Goal: Register for event/course

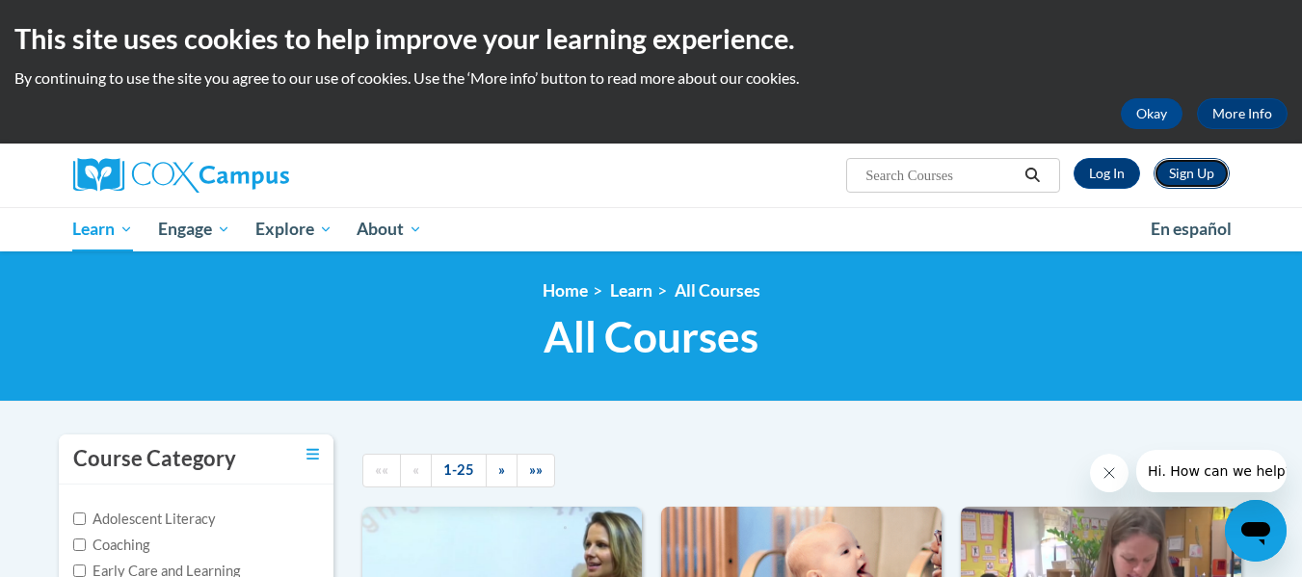
click at [1198, 174] on link "Sign Up" at bounding box center [1192, 173] width 76 height 31
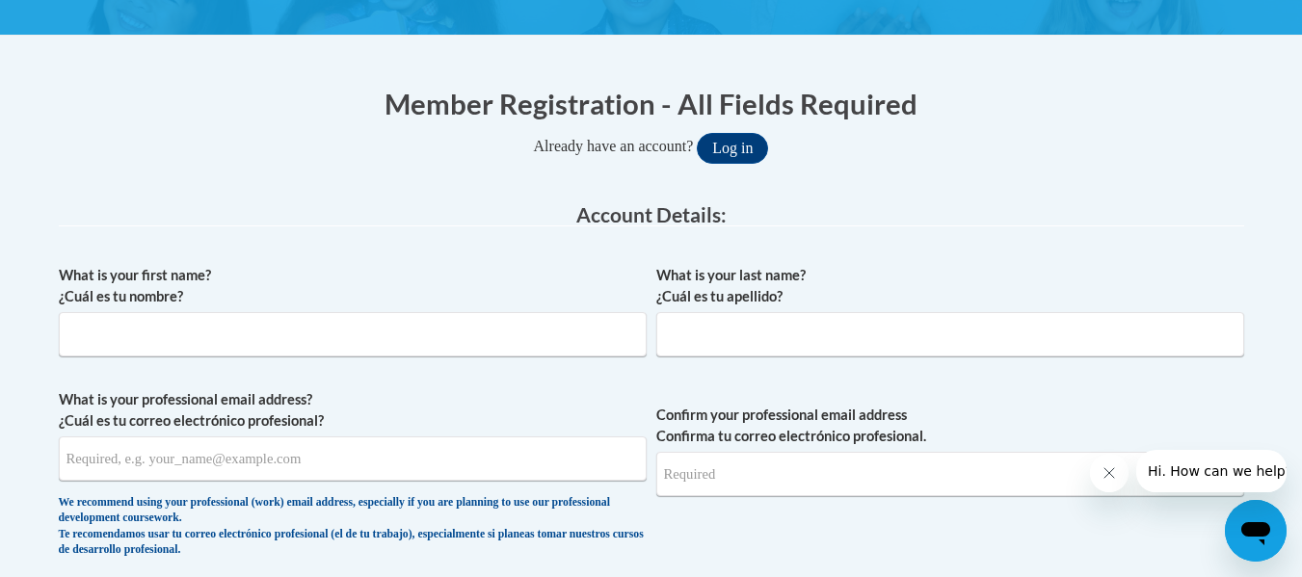
scroll to position [333, 0]
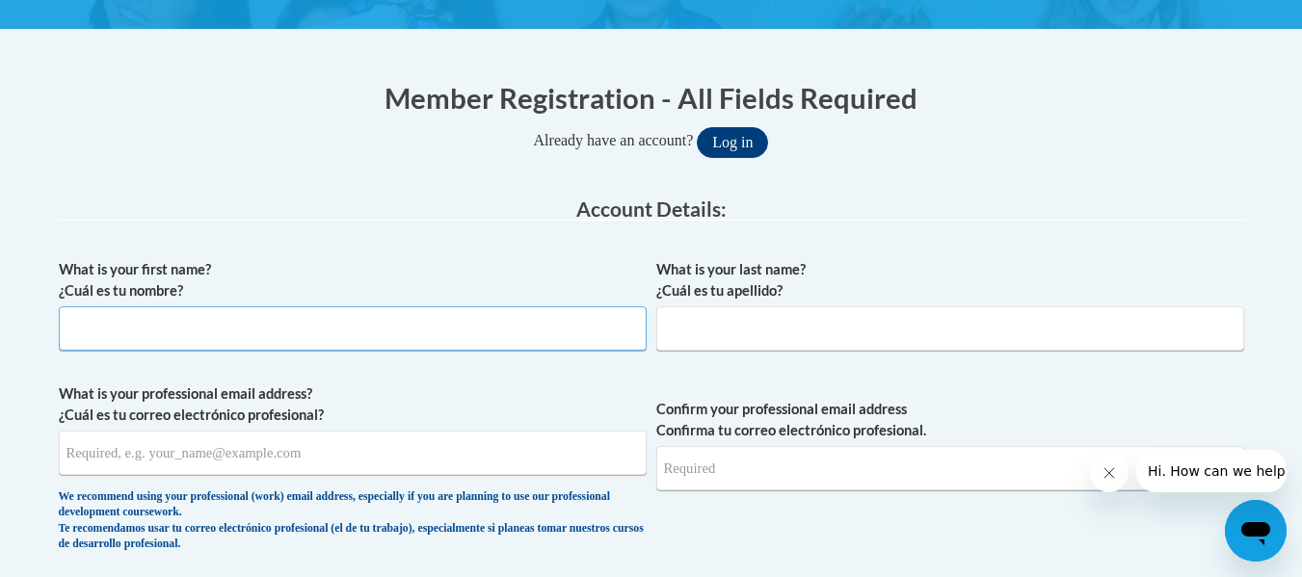
click at [282, 341] on input "What is your first name? ¿Cuál es tu nombre?" at bounding box center [353, 329] width 588 height 44
type input "Ngebe"
type input "Marculine"
click at [214, 454] on input "What is your professional email address? ¿Cuál es tu correo electrónico profesi…" at bounding box center [353, 453] width 588 height 44
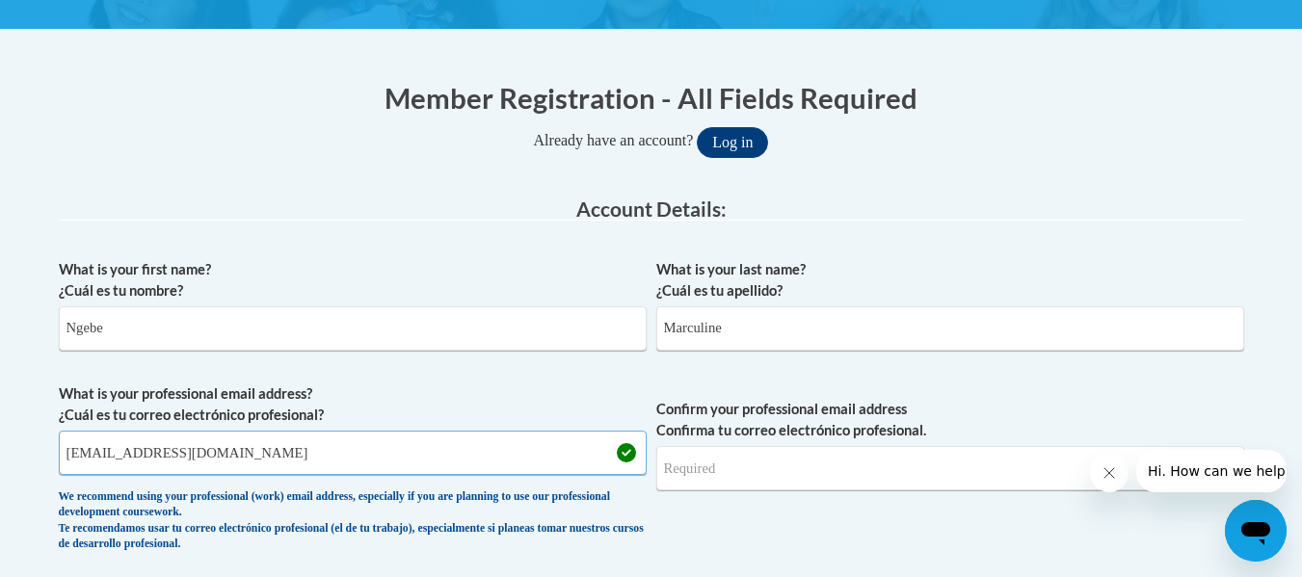
type input "ngebe.marcungebe@students.cau.edu"
click at [687, 467] on input "Confirm your professional email address Confirma tu correo electrónico profesio…" at bounding box center [950, 468] width 588 height 44
type input "ngebe.marcungebe"
click at [182, 457] on input "ngebe.marcungebe@students.cau.edu" at bounding box center [353, 453] width 588 height 44
type input "ngebe.marculine@students.cau.edu"
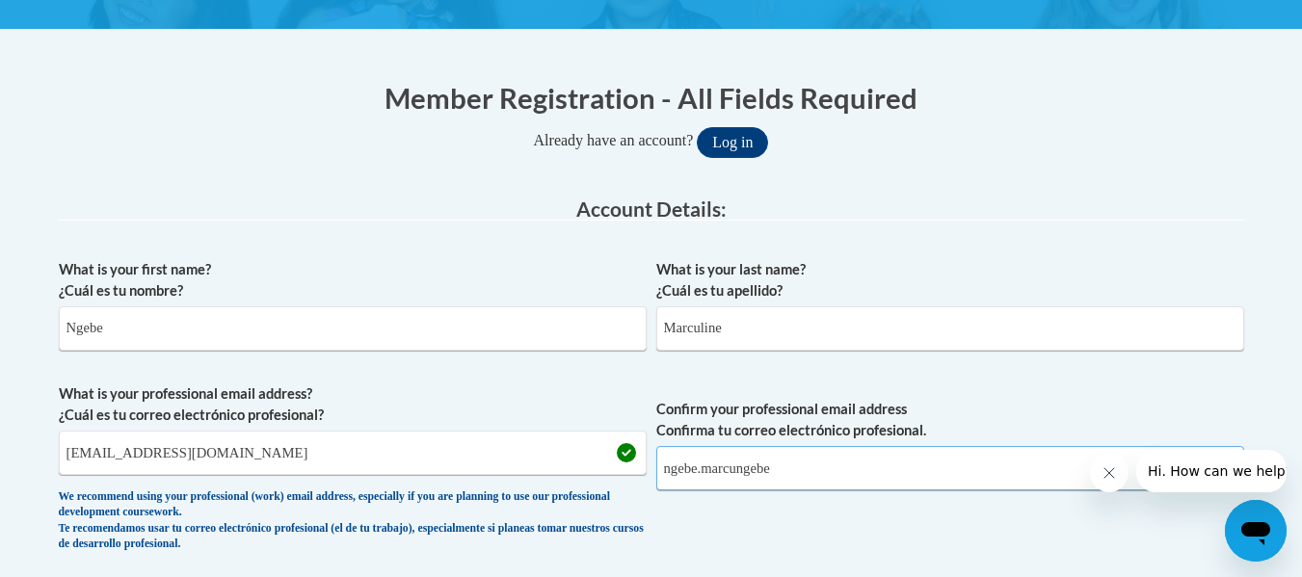
click at [795, 471] on input "ngebe.marcungebe" at bounding box center [950, 468] width 588 height 44
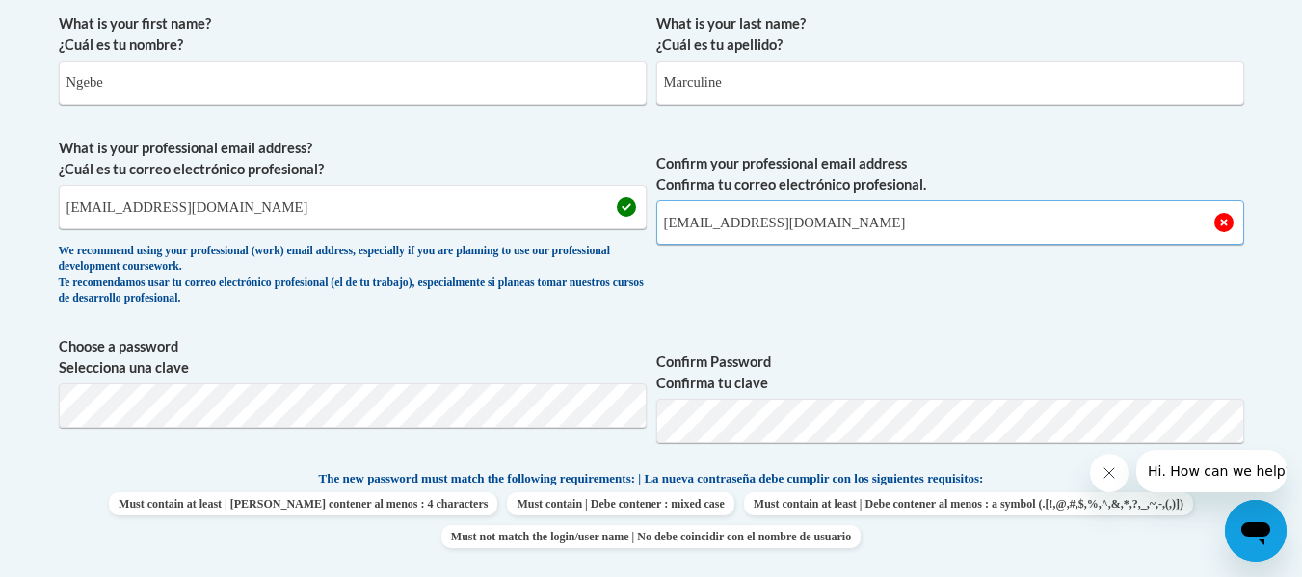
scroll to position [580, 0]
type input "ngebe.marculine@students.cau.edu"
click at [1016, 281] on span "Confirm your professional email address Confirma tu correo electrónico profesio…" at bounding box center [950, 225] width 588 height 178
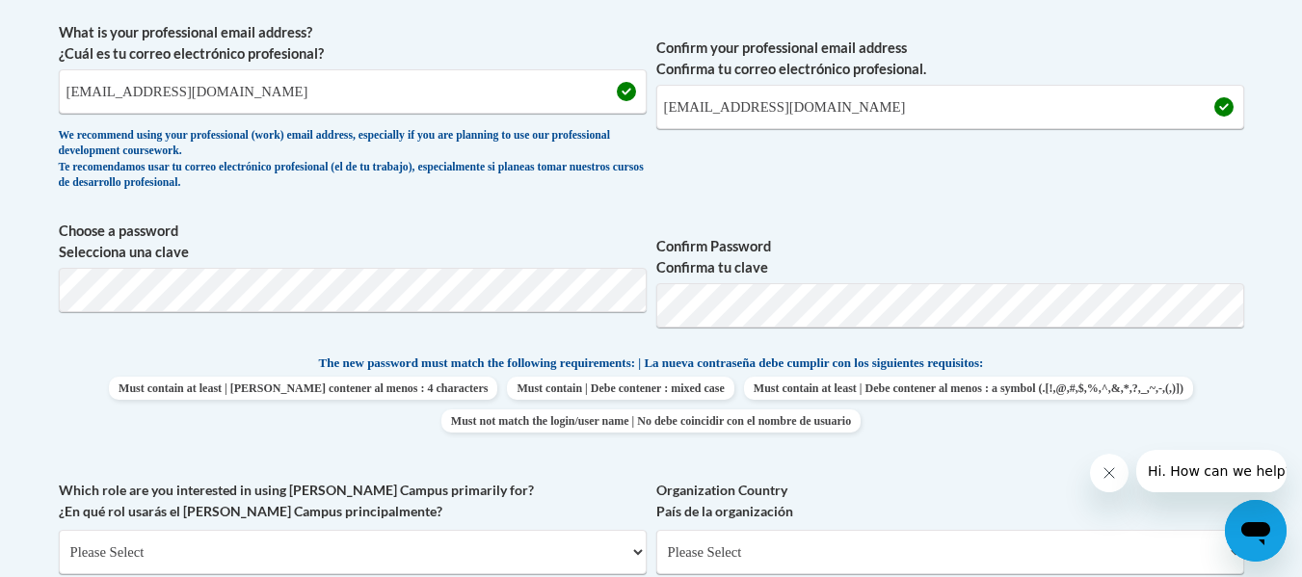
scroll to position [695, 0]
click at [1163, 188] on span "Confirm your professional email address Confirma tu correo electrónico profesio…" at bounding box center [950, 110] width 588 height 178
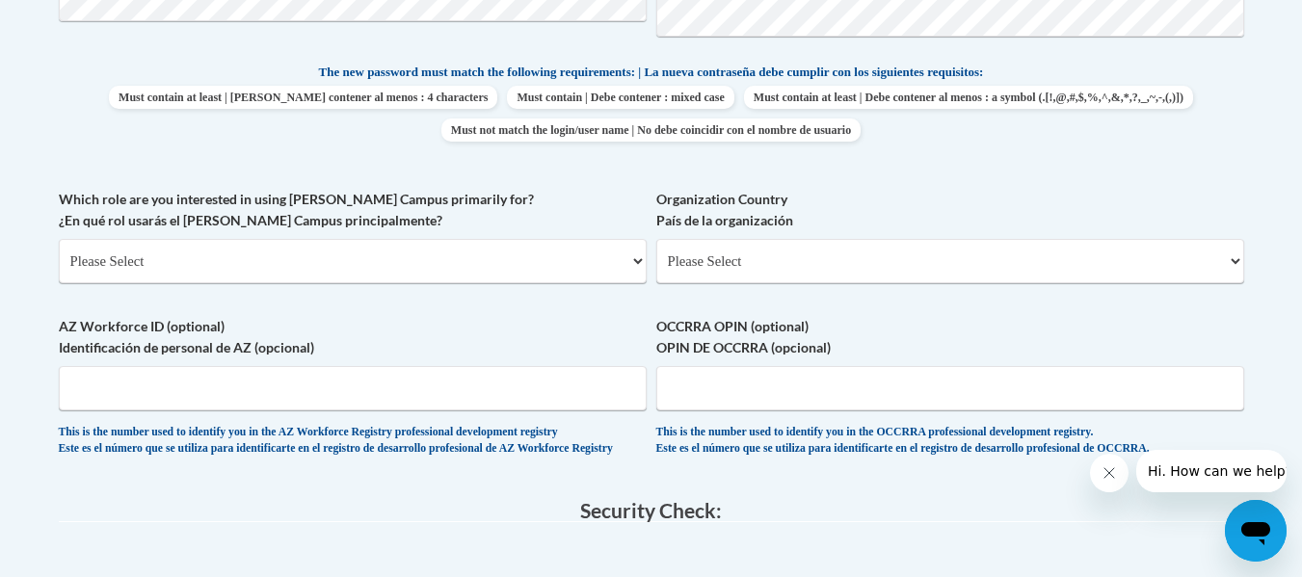
scroll to position [988, 0]
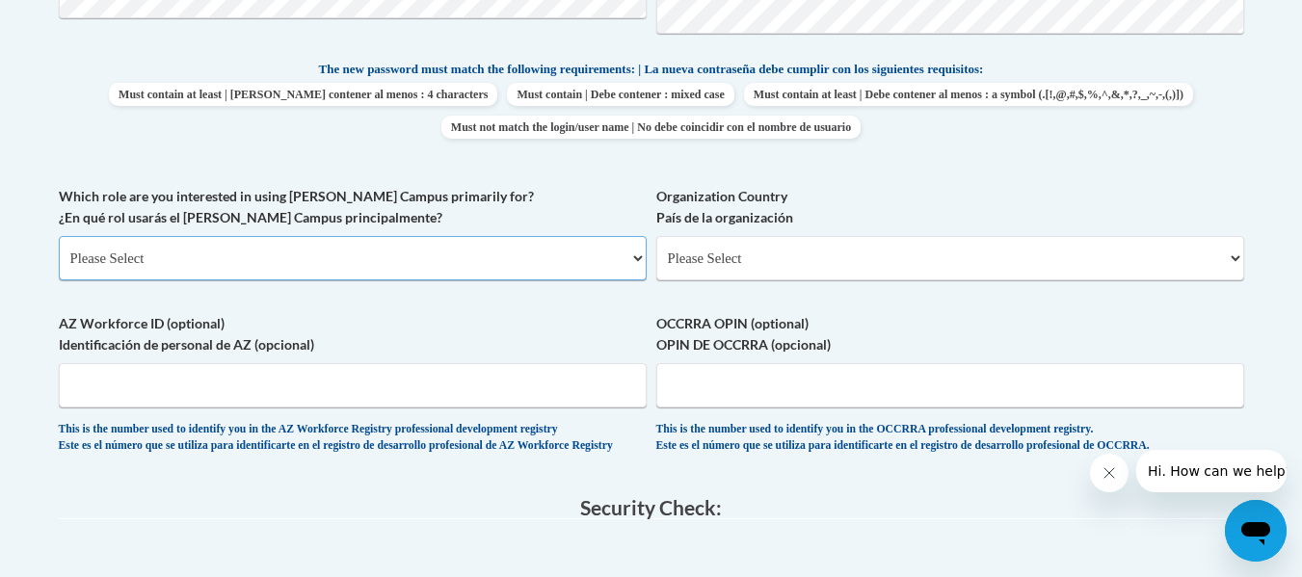
click at [178, 252] on select "Please Select College/University | Colegio/Universidad Community/Nonprofit Part…" at bounding box center [353, 258] width 588 height 44
select select "5a18ea06-2b54-4451-96f2-d152daf9eac5"
click at [59, 236] on select "Please Select College/University | Colegio/Universidad Community/Nonprofit Part…" at bounding box center [353, 258] width 588 height 44
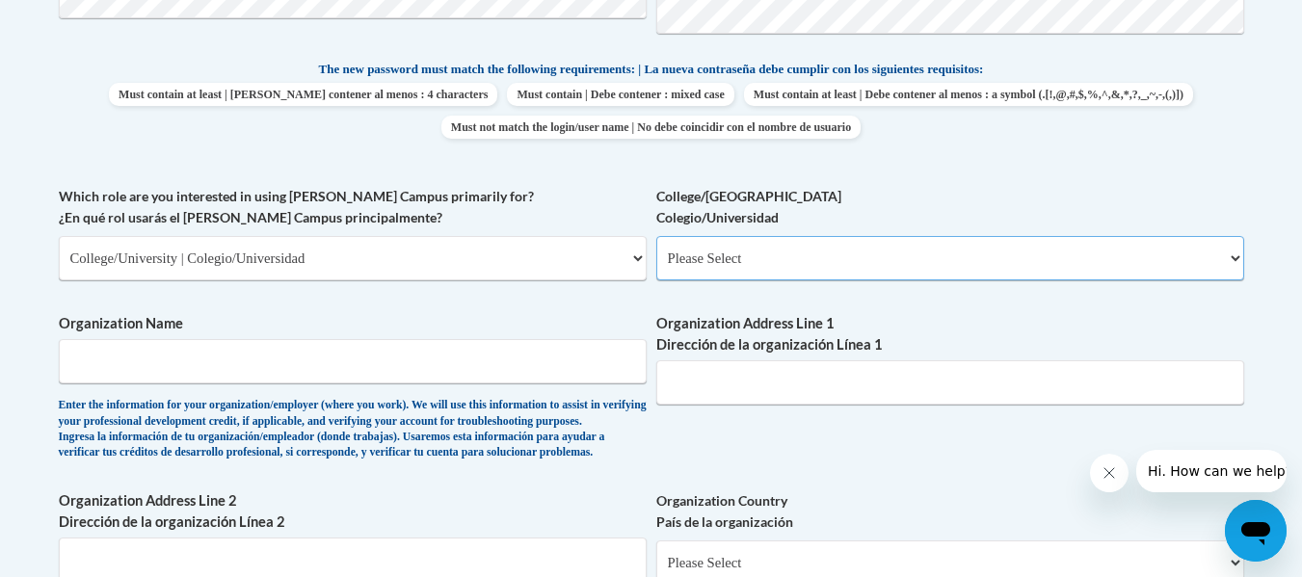
click at [746, 264] on select "Please Select College/University Staff | Empleado universitario College/Univers…" at bounding box center [950, 258] width 588 height 44
select select "99b32b07-cffc-426c-8bf6-0cd77760d84b"
click at [656, 236] on select "Please Select College/University Staff | Empleado universitario College/Univers…" at bounding box center [950, 258] width 588 height 44
click at [111, 353] on input "Organization Name" at bounding box center [353, 361] width 588 height 44
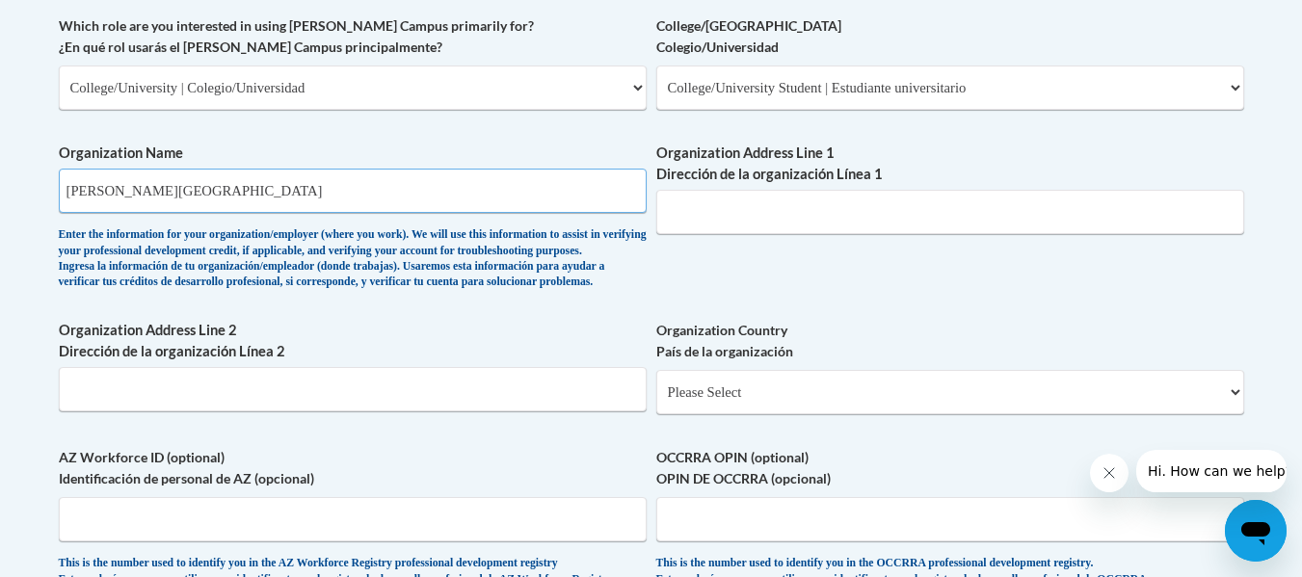
scroll to position [1158, 0]
type input "Clark Atlanta University"
click at [1241, 415] on select "Please Select United States | Estados Unidos Outside of the United States | Fue…" at bounding box center [950, 393] width 588 height 44
select select "ad49bcad-a171-4b2e-b99c-48b446064914"
click at [656, 402] on select "Please Select United States | Estados Unidos Outside of the United States | Fue…" at bounding box center [950, 393] width 588 height 44
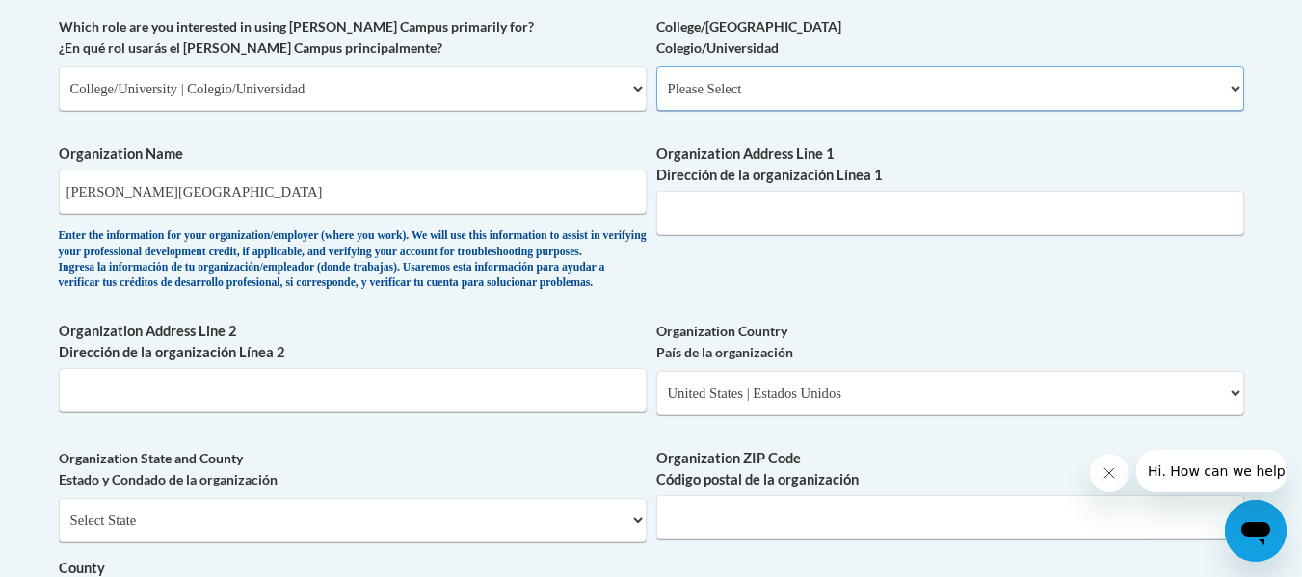
click at [1239, 83] on select "Please Select College/University Staff | Empleado universitario College/Univers…" at bounding box center [950, 89] width 588 height 44
select select "99b32b07-cffc-426c-8bf6-0cd77760d84b"
click at [656, 67] on select "Please Select College/University Staff | Empleado universitario College/Univers…" at bounding box center [950, 89] width 588 height 44
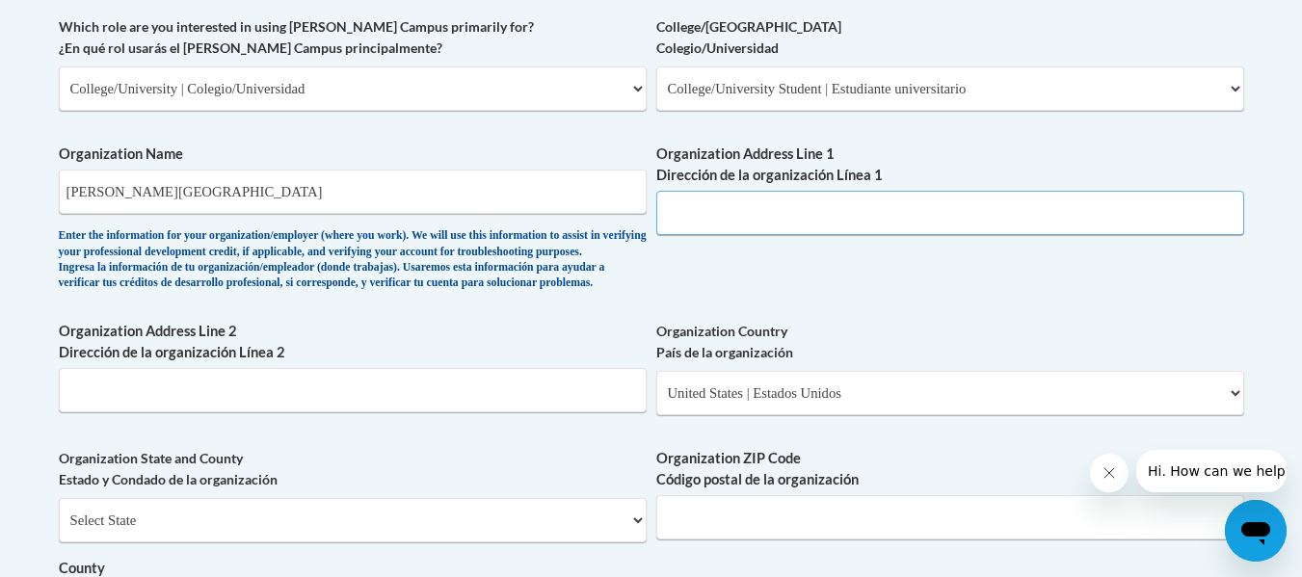
click at [719, 217] on input "Organization Address Line 1 Dirección de la organización Línea 1" at bounding box center [950, 213] width 588 height 44
click at [714, 208] on input "Organization Address Line 1 Dirección de la organización Línea 1" at bounding box center [950, 213] width 588 height 44
paste input "223 James P. Brawley Dr., S.W."
type input "223 James P. Brawley Dr., S.W."
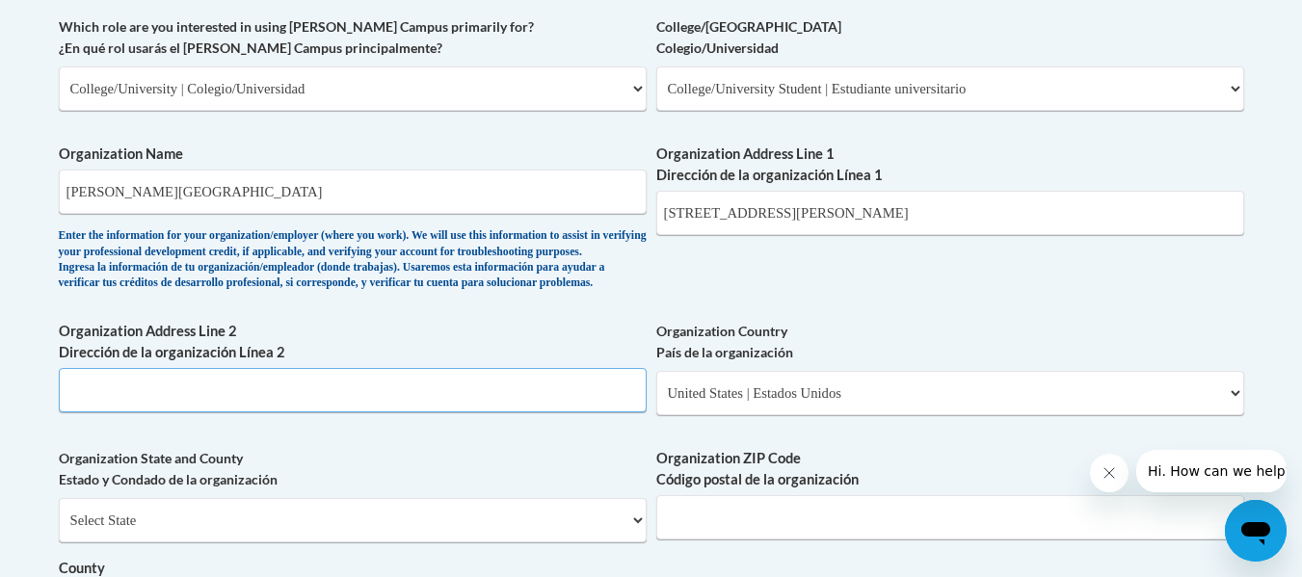
click at [223, 408] on input "Organization Address Line 2 Dirección de la organización Línea 2" at bounding box center [353, 390] width 588 height 44
paste input "Atlanta, Georgia 30314"
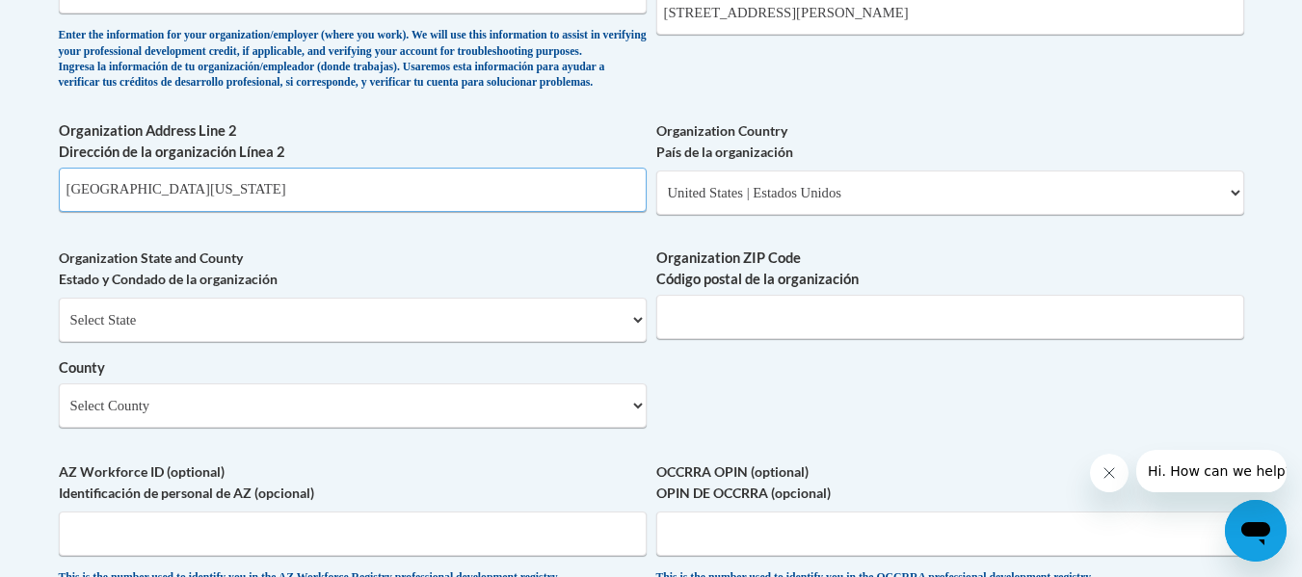
scroll to position [1359, 0]
type input "Atlanta, Georgia 30314"
click at [630, 341] on select "Select State Alabama Alaska Arizona Arkansas California Colorado Connecticut De…" at bounding box center [353, 319] width 588 height 44
click at [524, 341] on select "Select State Alabama Alaska Arizona Arkansas California Colorado Connecticut De…" at bounding box center [353, 319] width 588 height 44
click at [643, 341] on select "Select State Alabama Alaska Arizona Arkansas California Colorado Connecticut De…" at bounding box center [353, 319] width 588 height 44
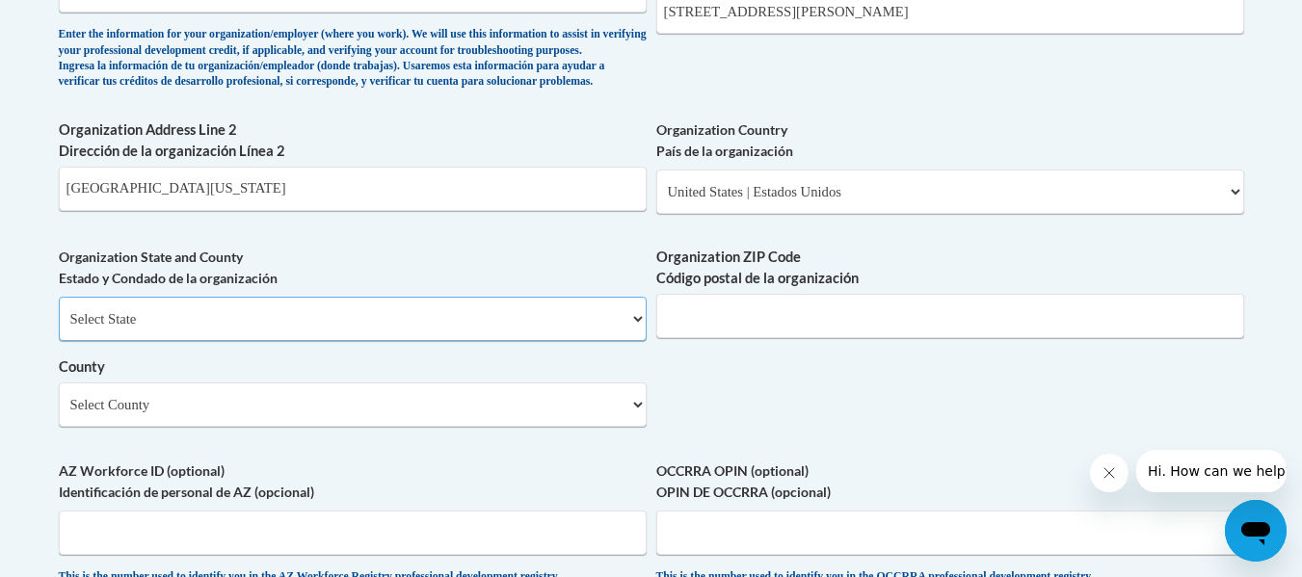
select select "Georgia"
click at [59, 329] on select "Select State Alabama Alaska Arizona Arkansas California Colorado Connecticut De…" at bounding box center [353, 319] width 588 height 44
drag, startPoint x: 109, startPoint y: 221, endPoint x: 49, endPoint y: 221, distance: 59.8
click at [49, 221] on div "Member Registration - All Fields Required Already have an account? Log in Prefe…" at bounding box center [651, 43] width 1215 height 2023
type input ", Georgia 30314"
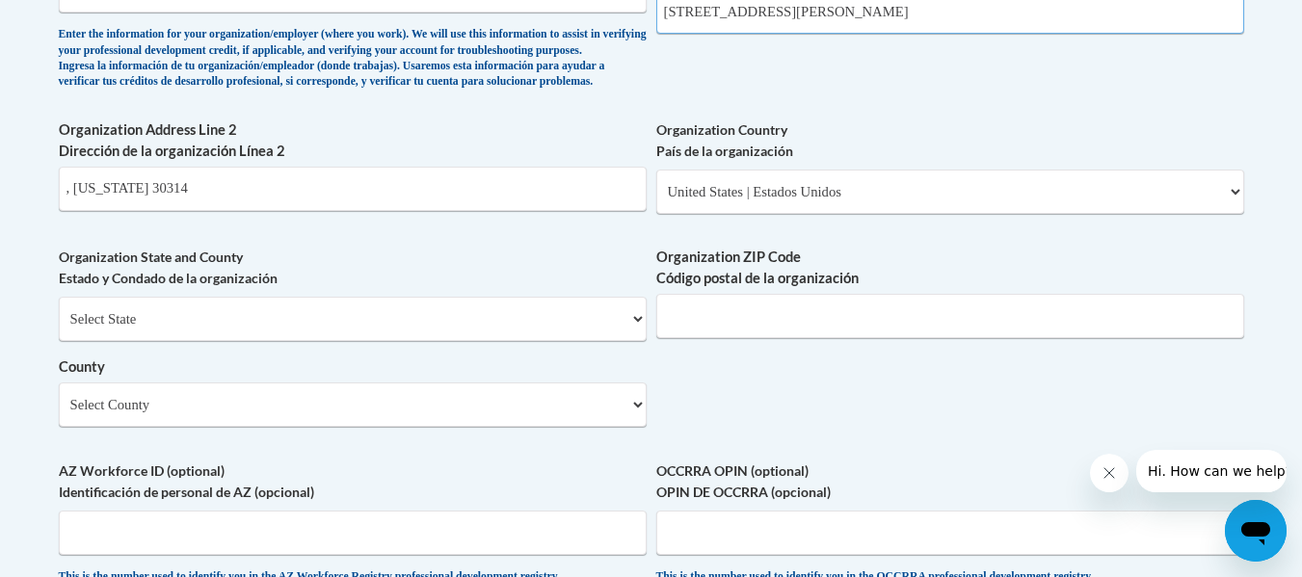
click at [883, 8] on input "223 James P. Brawley Dr., S.W." at bounding box center [950, 11] width 588 height 44
paste input "Atlanta"
type input "223 James P. Brawley Dr., S.W. Atlanta"
drag, startPoint x: 179, startPoint y: 222, endPoint x: 128, endPoint y: 222, distance: 51.1
click at [128, 211] on input ", Georgia 30314" at bounding box center [353, 189] width 588 height 44
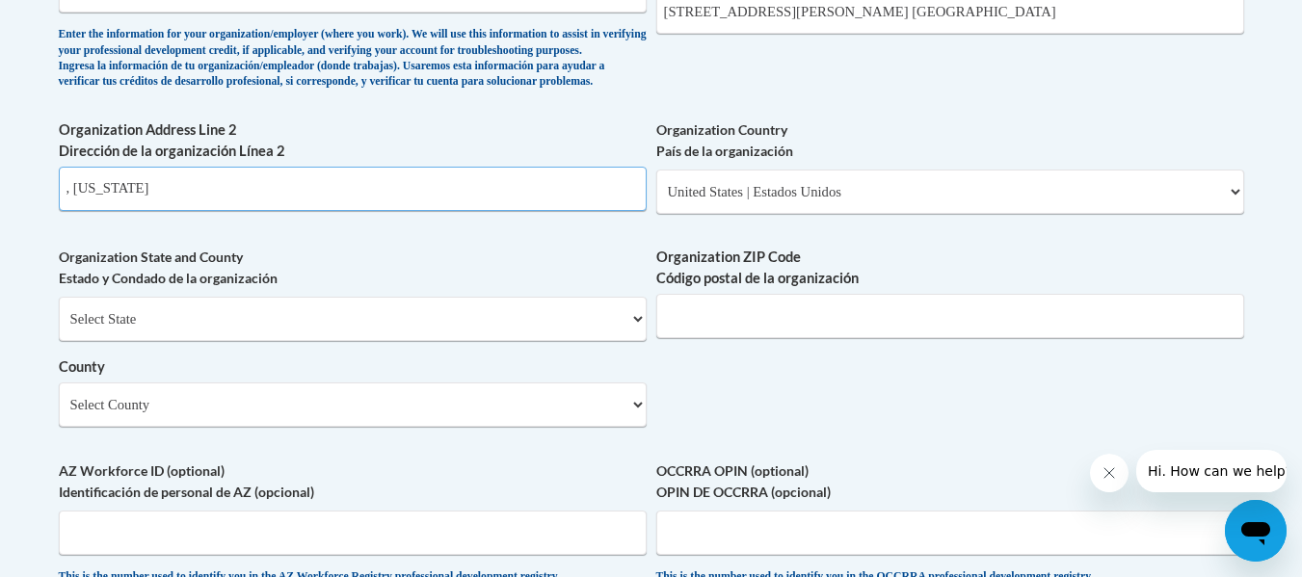
type input ", Georgia"
click at [696, 338] on input "Organization ZIP Code Código postal de la organización" at bounding box center [950, 316] width 588 height 44
paste input "30314"
type input "30314"
drag, startPoint x: 133, startPoint y: 217, endPoint x: 55, endPoint y: 217, distance: 78.1
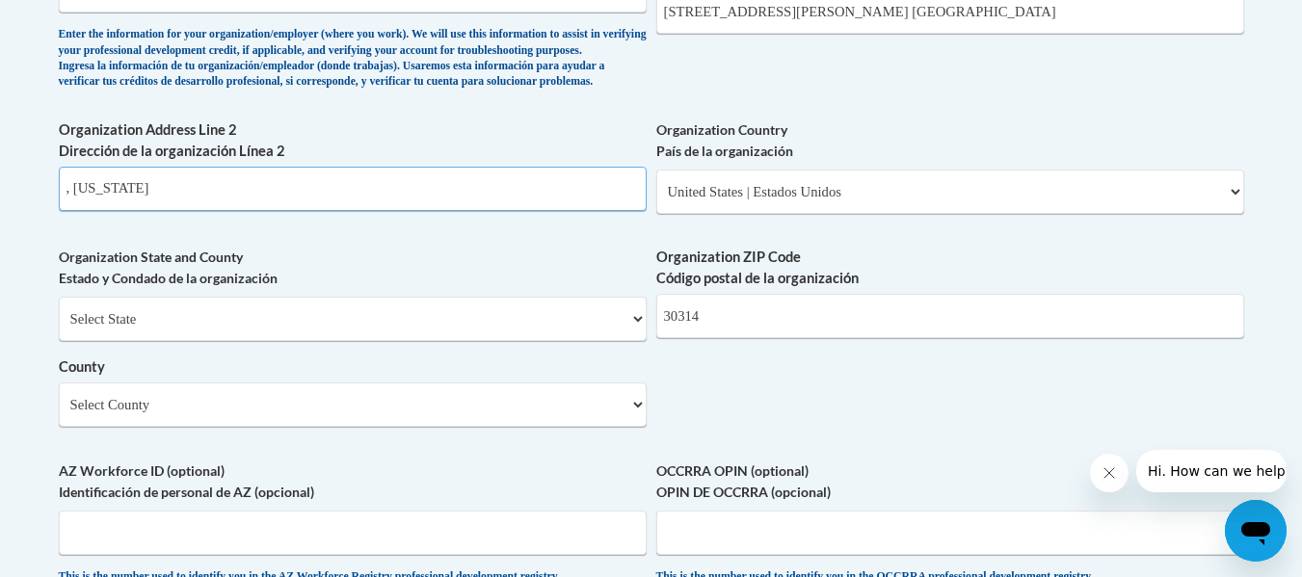
click at [55, 217] on div "Member Registration - All Fields Required Already have an account? Log in Prefe…" at bounding box center [651, 43] width 1215 height 2023
click at [636, 427] on select "Select County Appling Atkinson Bacon Baker Baldwin Banks Barrow Bartow Ben Hill…" at bounding box center [353, 405] width 588 height 44
click at [59, 415] on select "Select County Appling Atkinson Bacon Baker Baldwin Banks Barrow Bartow Ben Hill…" at bounding box center [353, 405] width 588 height 44
click at [636, 427] on select "Select County Appling Atkinson Bacon Baker Baldwin Banks Barrow Bartow Ben Hill…" at bounding box center [353, 405] width 588 height 44
select select "Fulton"
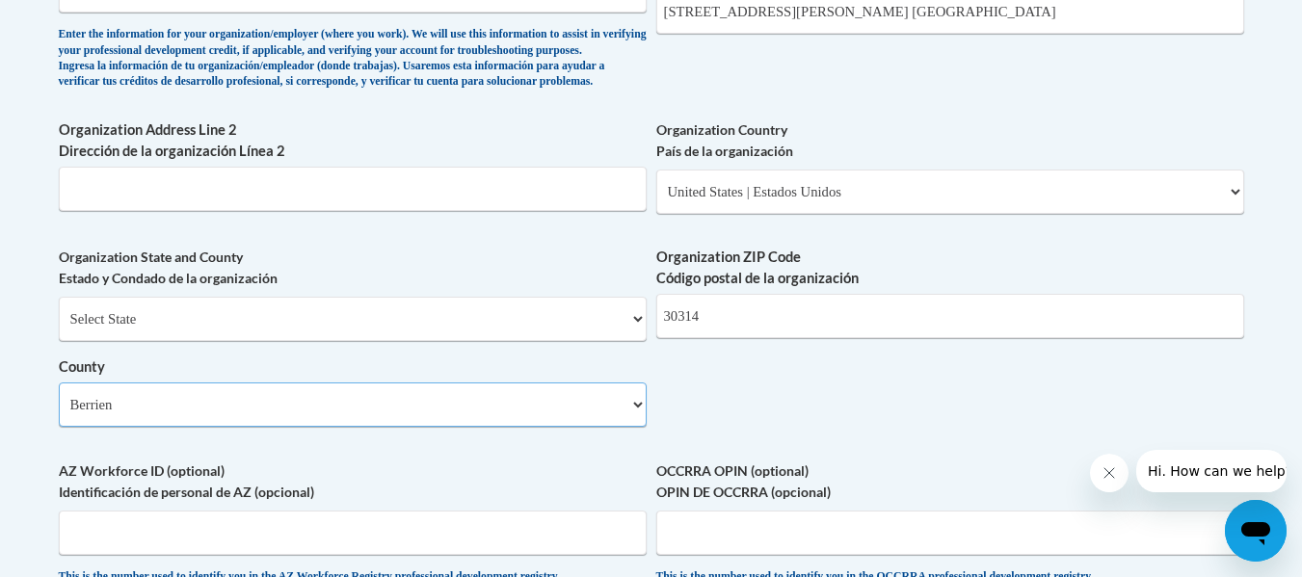
click at [59, 415] on select "Select County Appling Atkinson Bacon Baker Baldwin Banks Barrow Bartow Ben Hill…" at bounding box center [353, 405] width 588 height 44
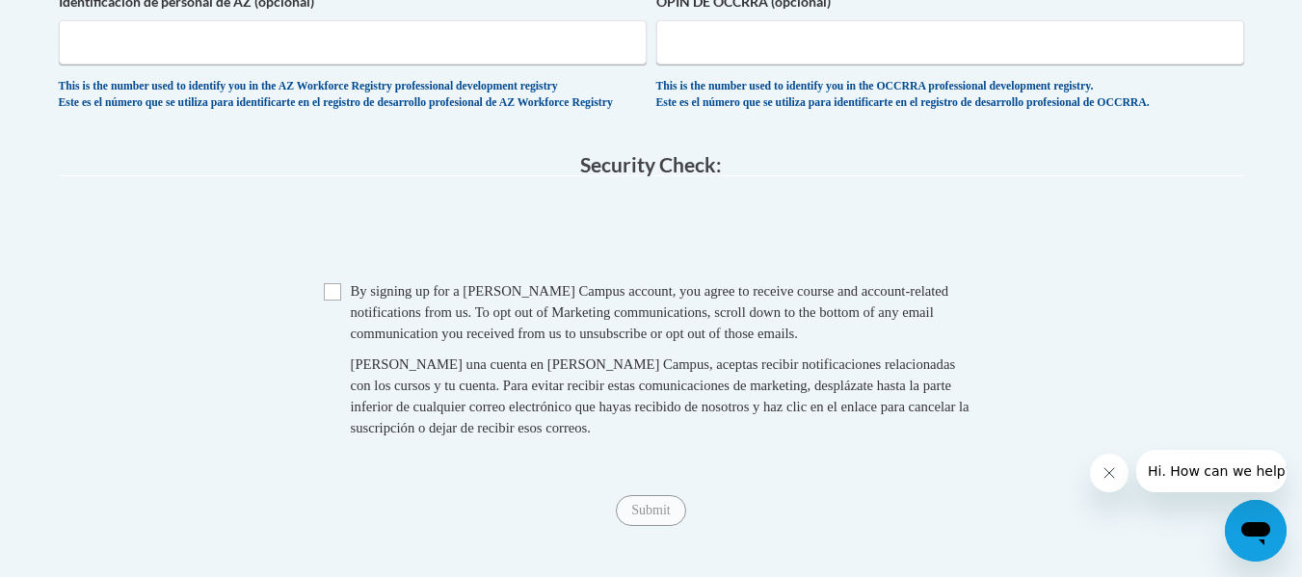
scroll to position [1851, 0]
click at [330, 300] on input "Checkbox" at bounding box center [332, 290] width 17 height 17
checkbox input "true"
click at [653, 525] on input "Submit" at bounding box center [650, 510] width 69 height 31
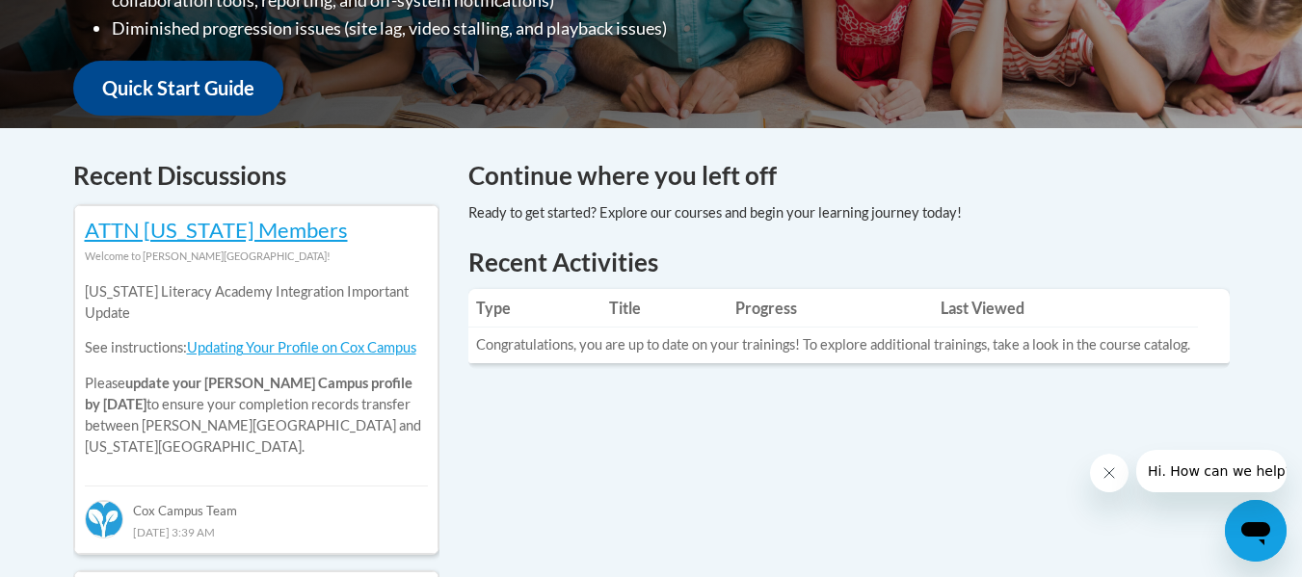
scroll to position [693, 0]
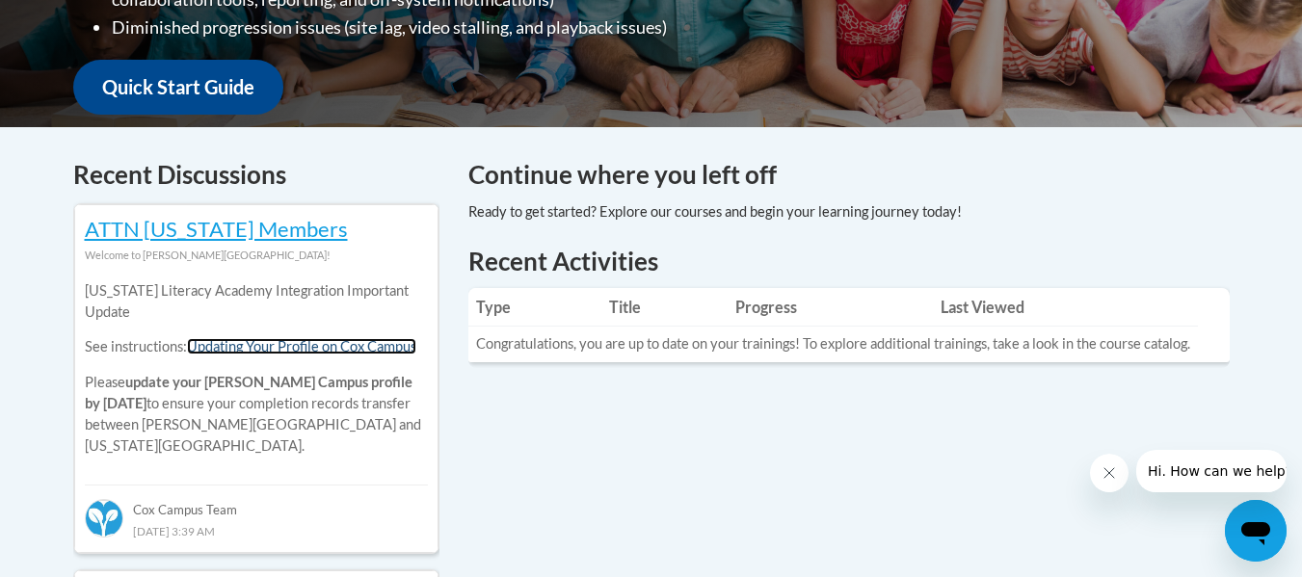
click at [301, 348] on link "Updating Your Profile on Cox Campus" at bounding box center [301, 346] width 229 height 16
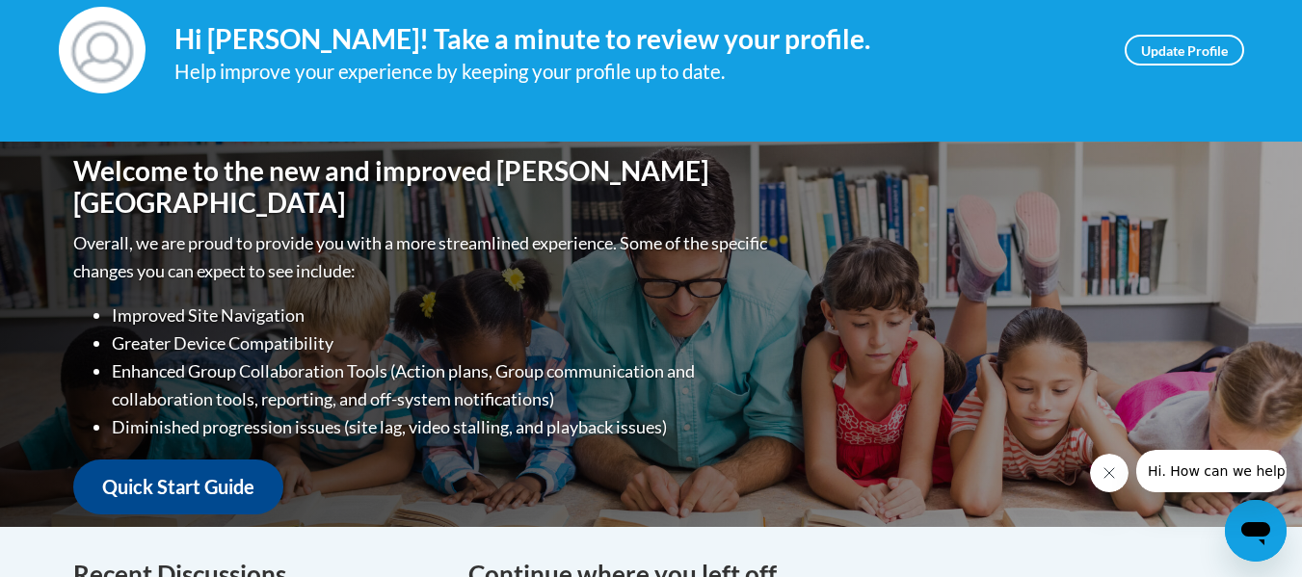
scroll to position [292, 0]
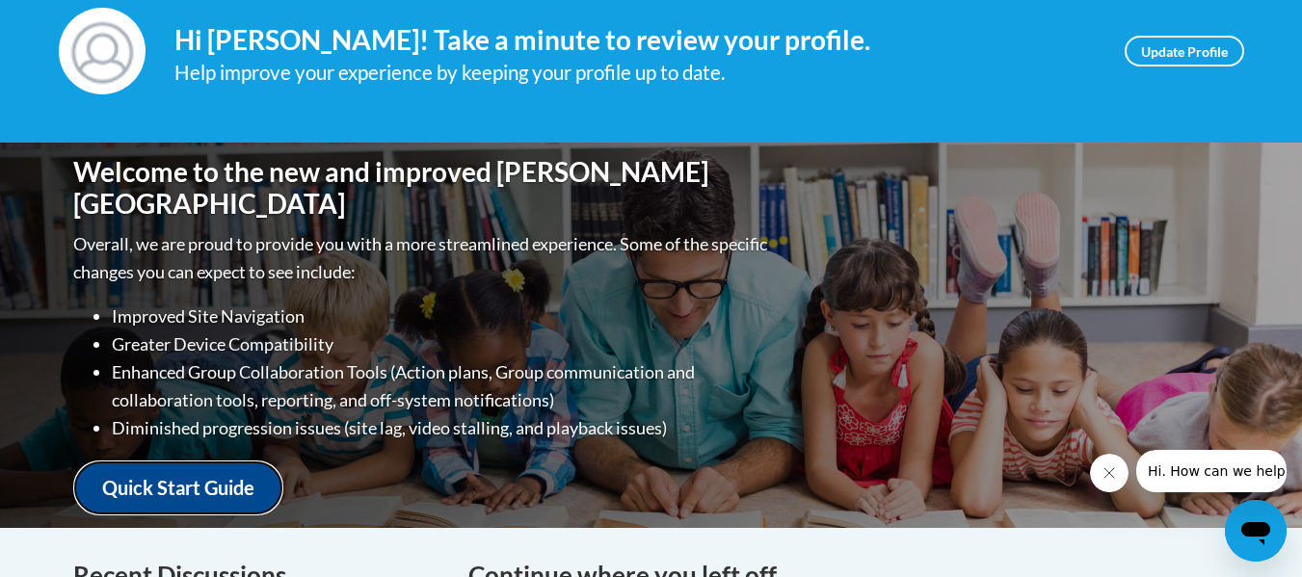
click at [225, 471] on link "Quick Start Guide" at bounding box center [178, 488] width 210 height 55
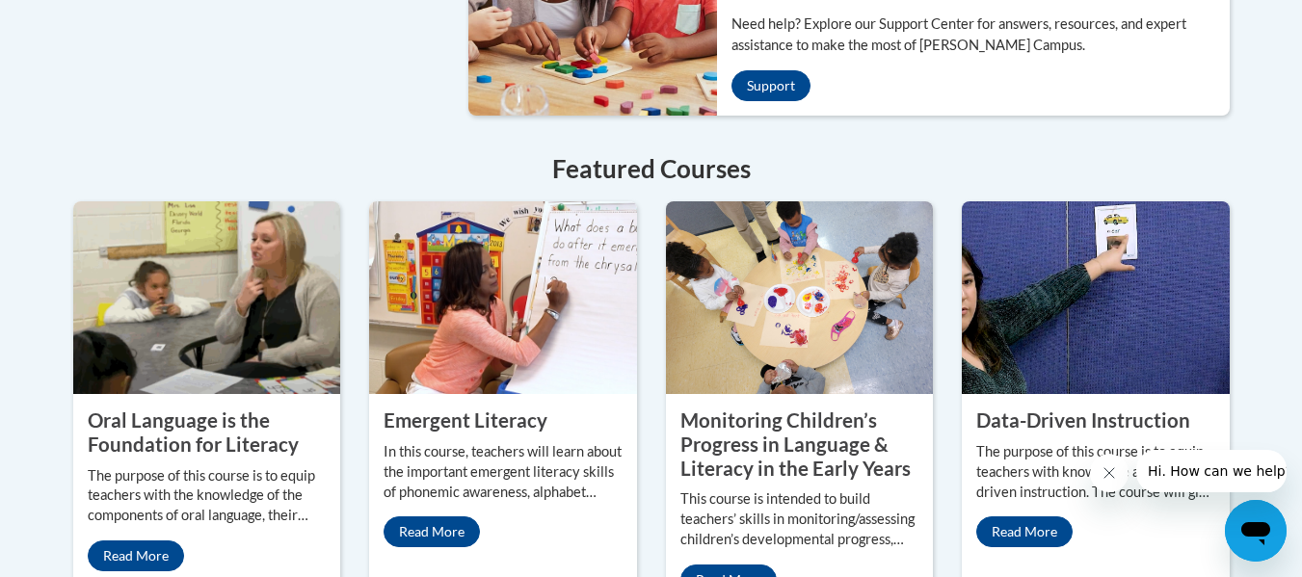
scroll to position [1629, 0]
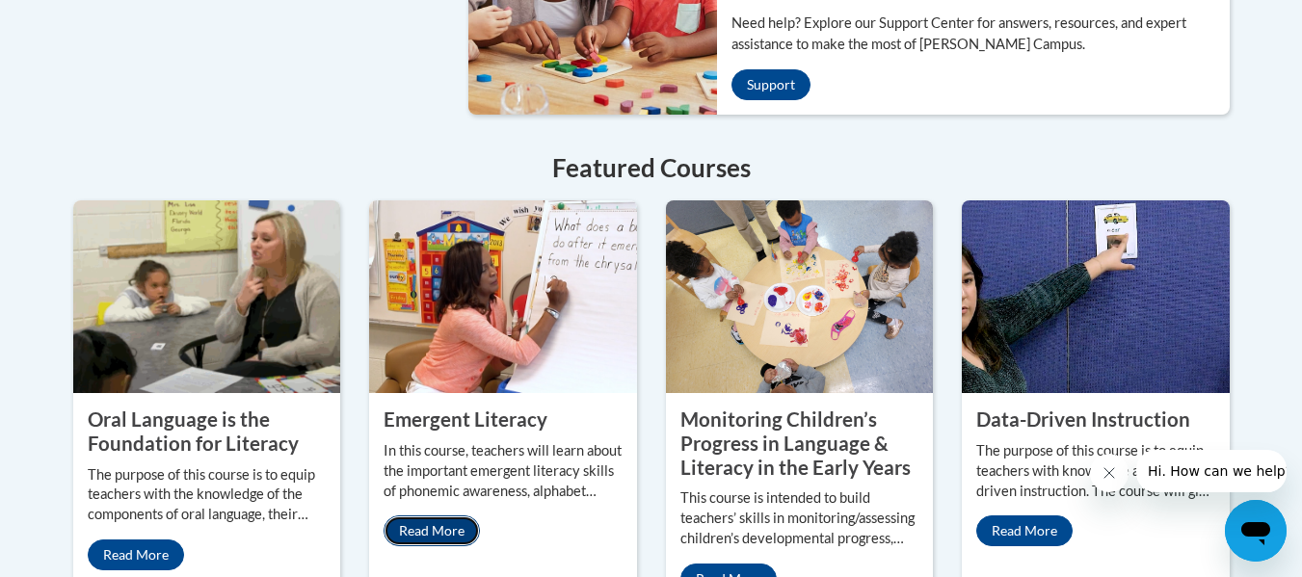
click at [438, 516] on link "Read More" at bounding box center [432, 531] width 96 height 31
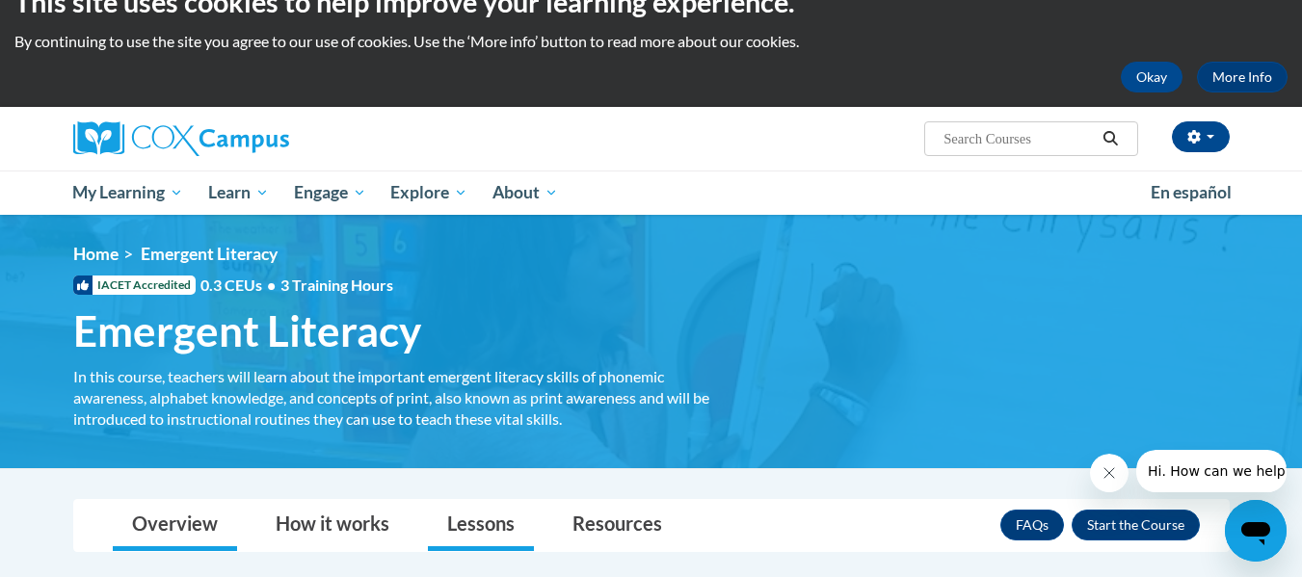
scroll to position [36, 0]
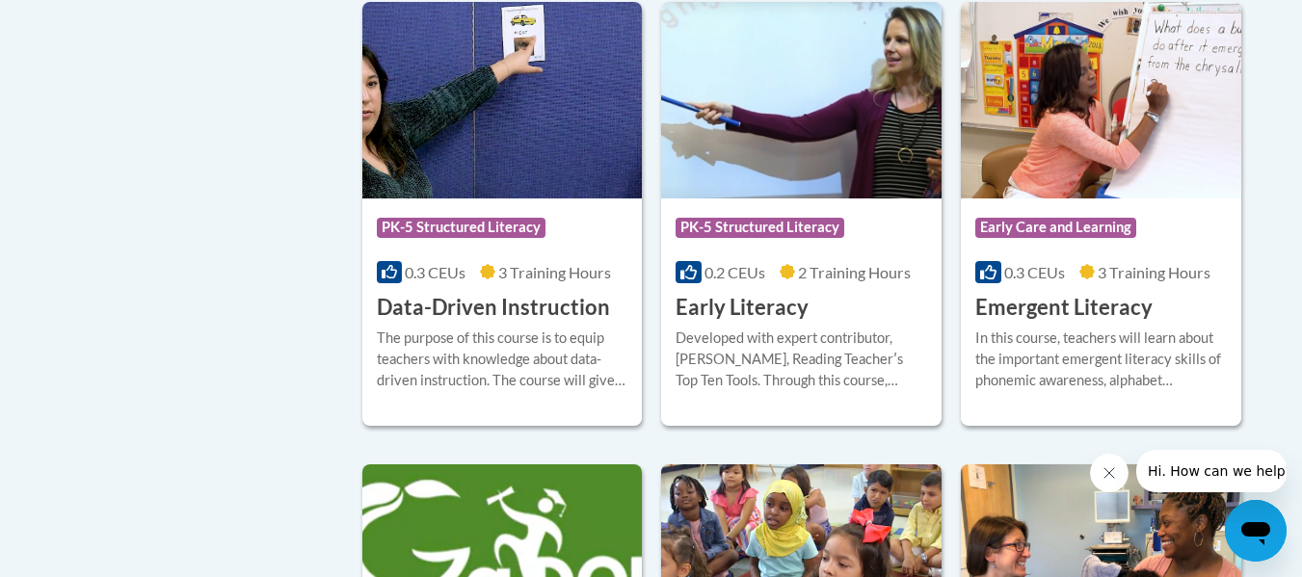
scroll to position [2110, 0]
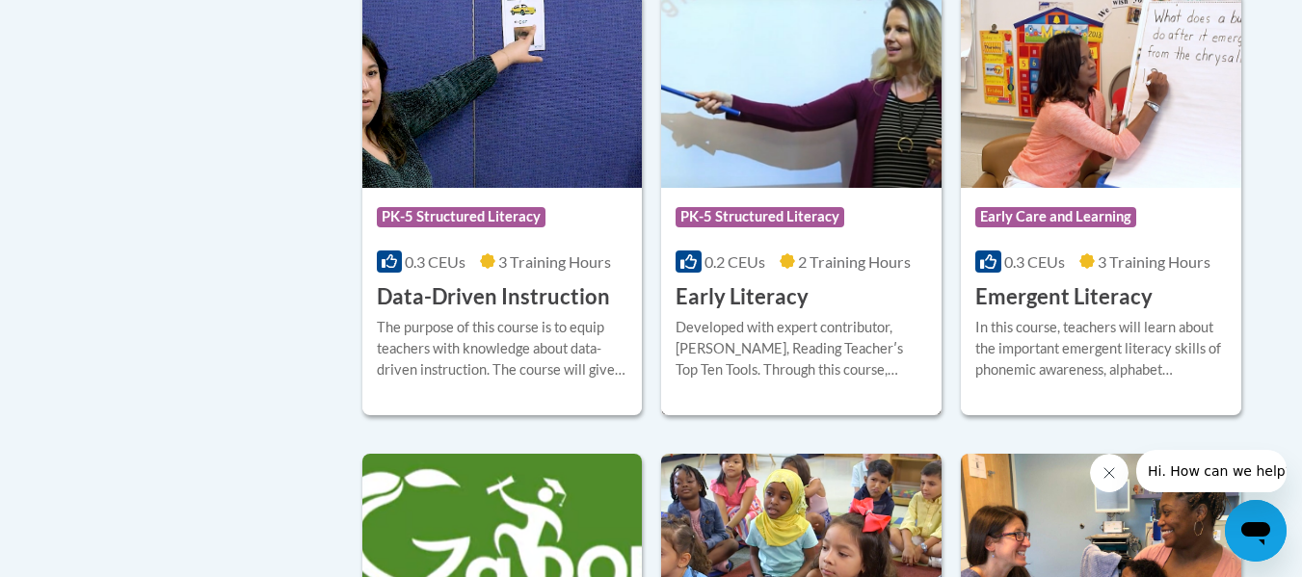
click at [781, 312] on h3 "Early Literacy" at bounding box center [742, 297] width 133 height 30
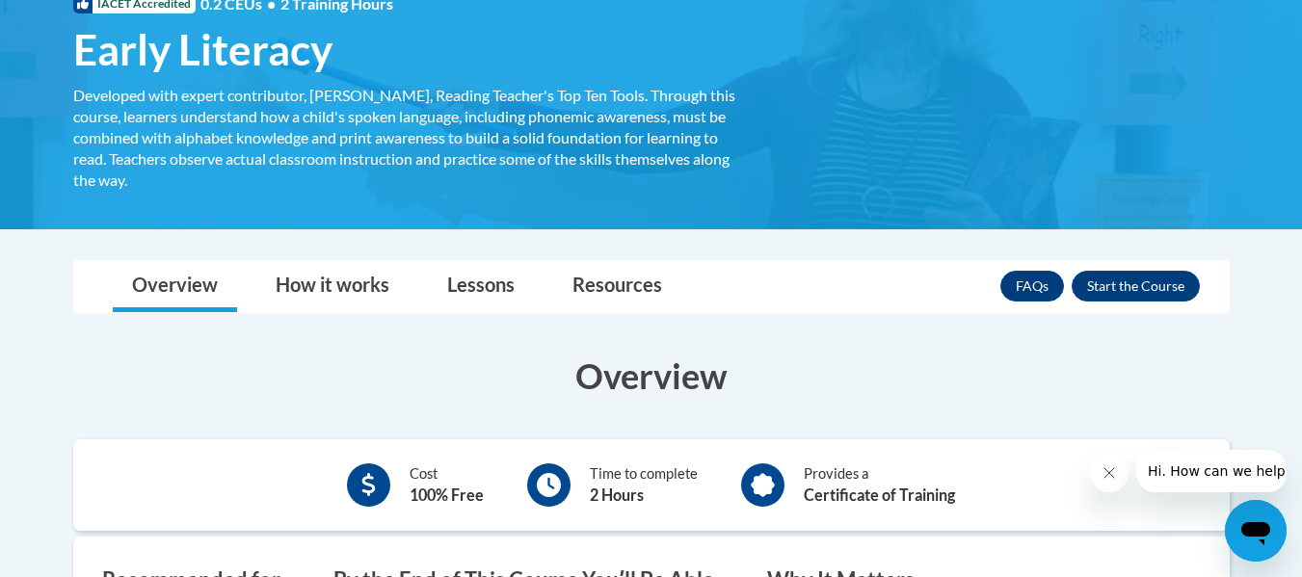
scroll to position [319, 0]
click at [1122, 296] on button "Enroll" at bounding box center [1136, 285] width 128 height 31
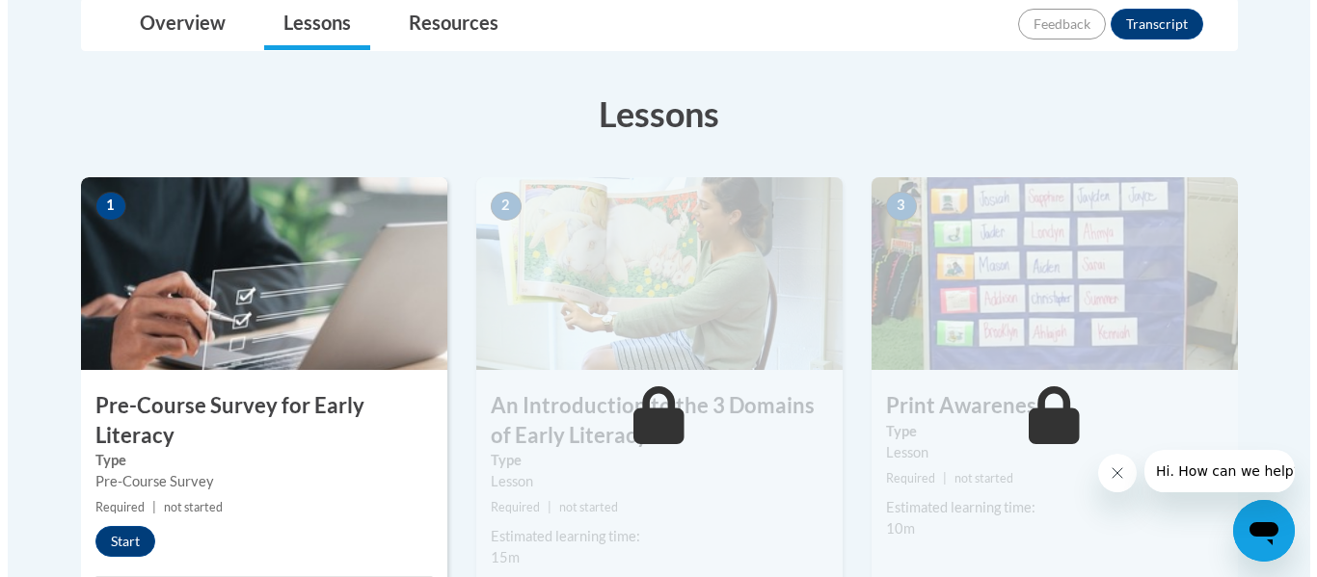
scroll to position [471, 0]
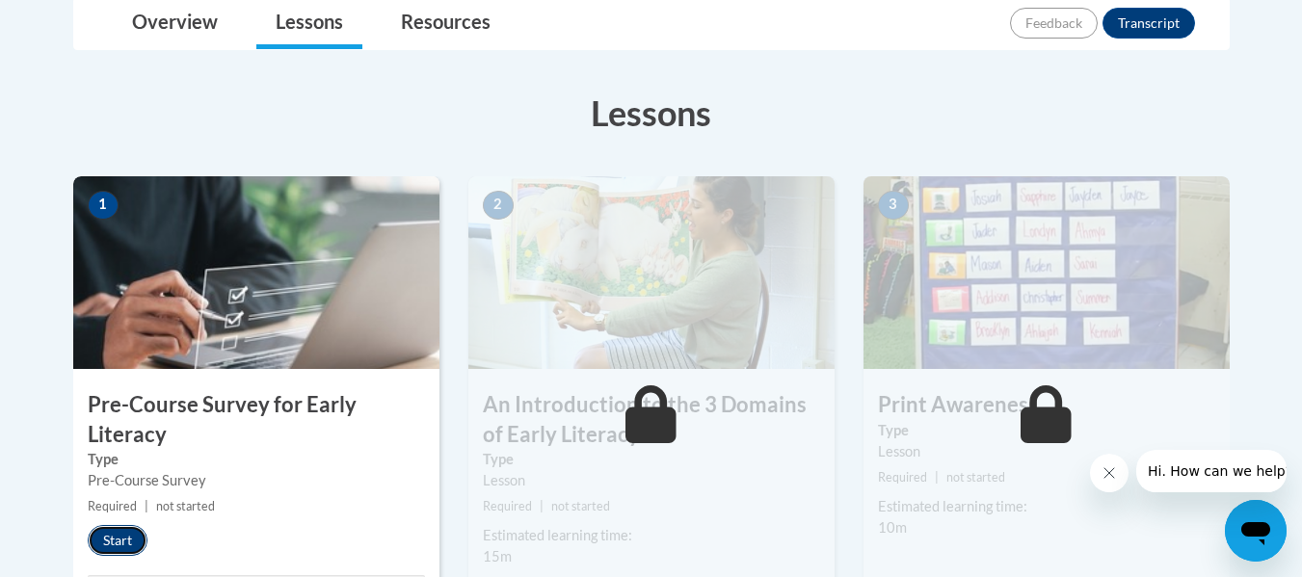
click at [128, 539] on button "Start" at bounding box center [118, 540] width 60 height 31
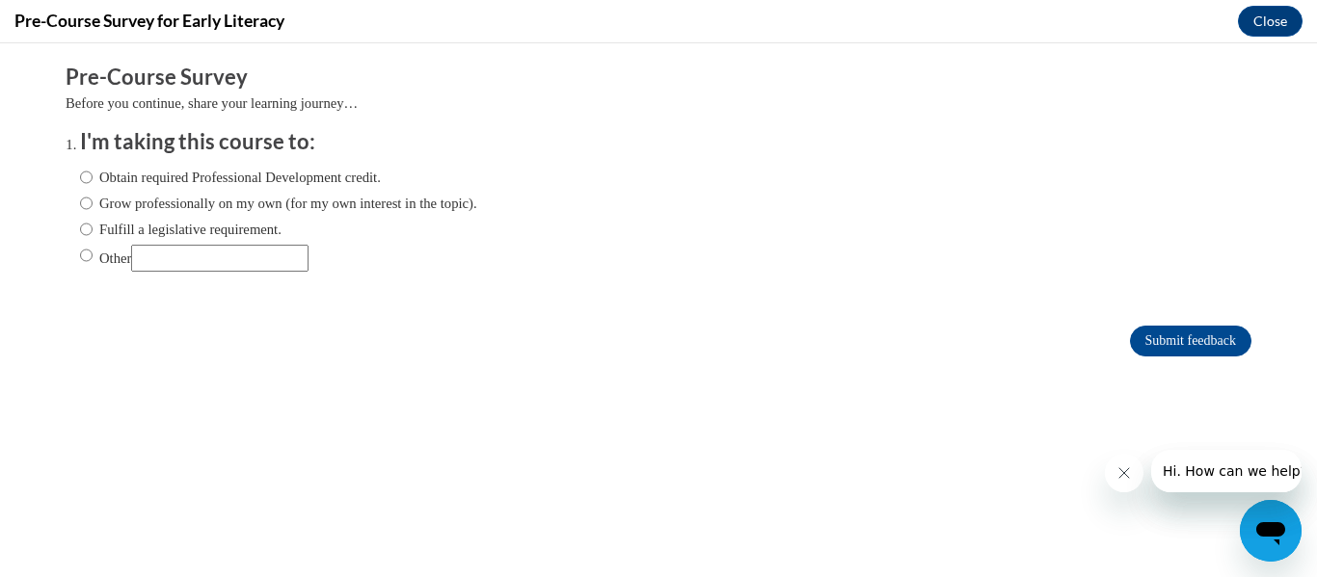
scroll to position [0, 0]
click at [159, 182] on label "Obtain required Professional Development credit." at bounding box center [230, 177] width 301 height 21
click at [93, 182] on input "Obtain required Professional Development credit." at bounding box center [86, 177] width 13 height 21
radio input "true"
click at [1173, 351] on input "Submit feedback" at bounding box center [1190, 341] width 121 height 31
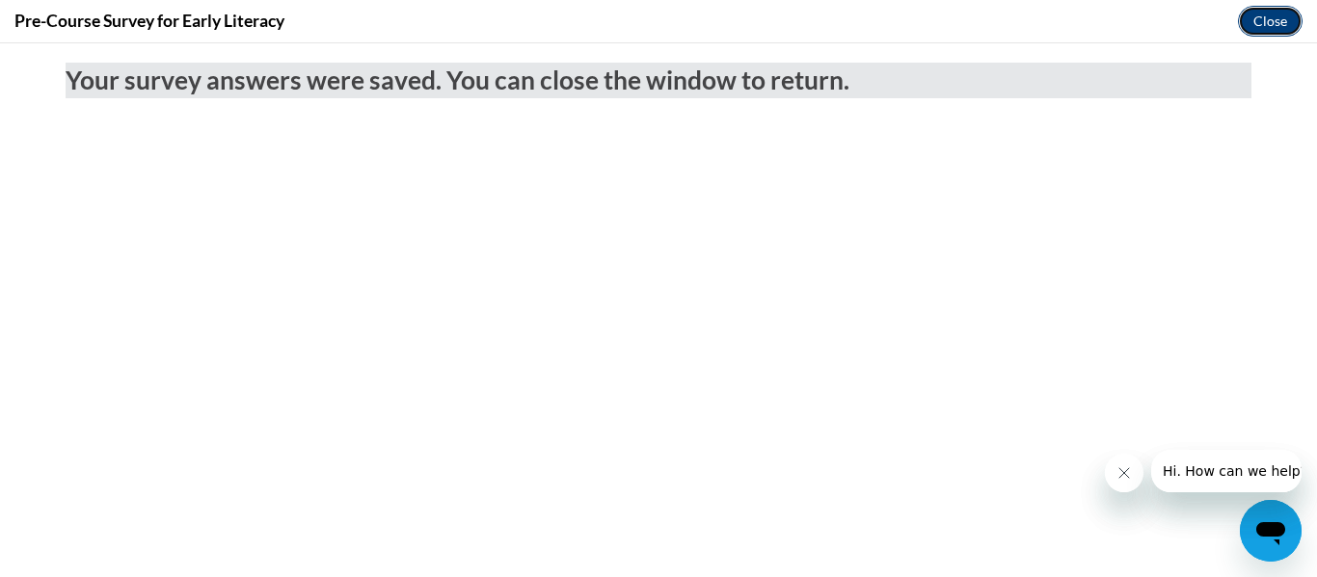
click at [1265, 12] on button "Close" at bounding box center [1270, 21] width 65 height 31
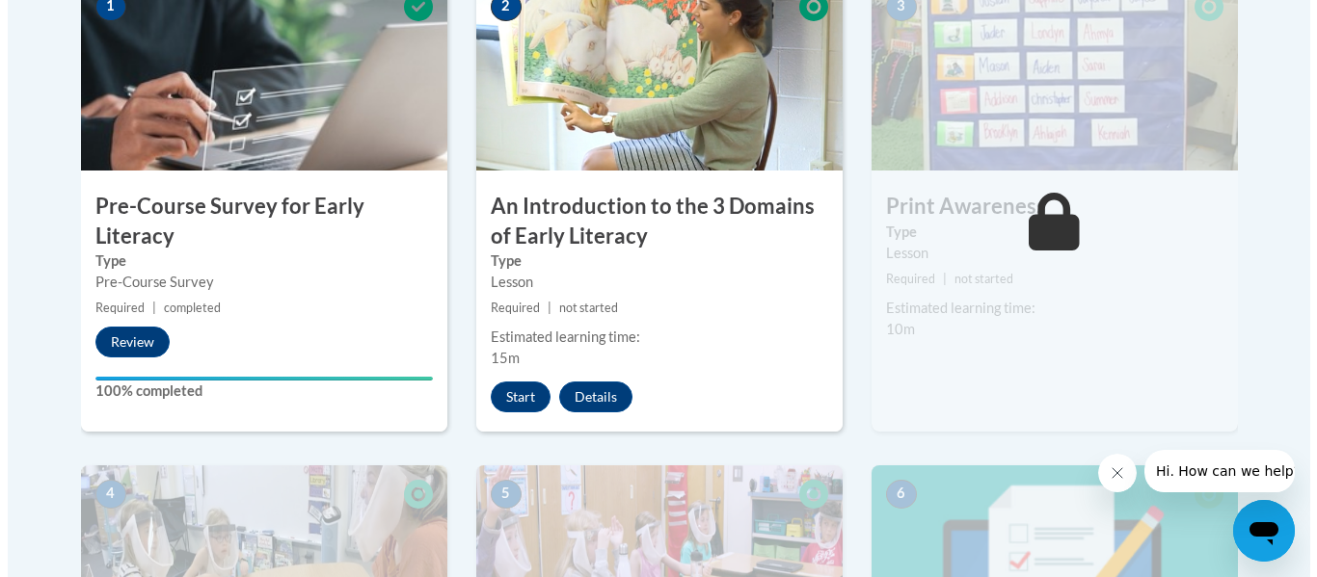
scroll to position [669, 0]
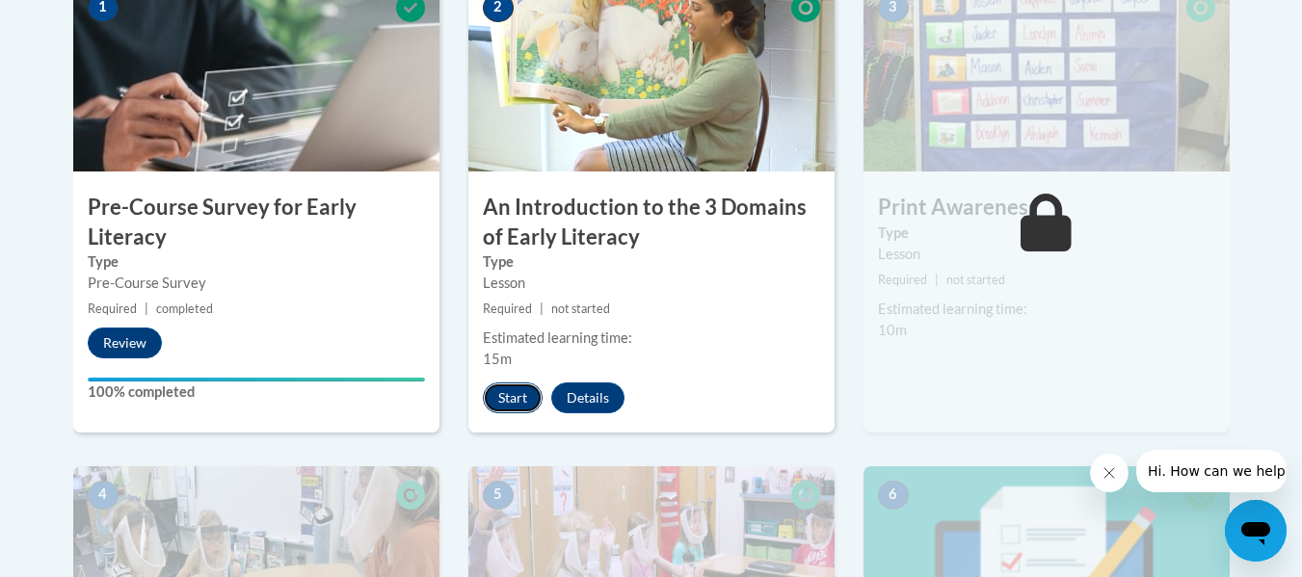
click at [506, 393] on button "Start" at bounding box center [513, 398] width 60 height 31
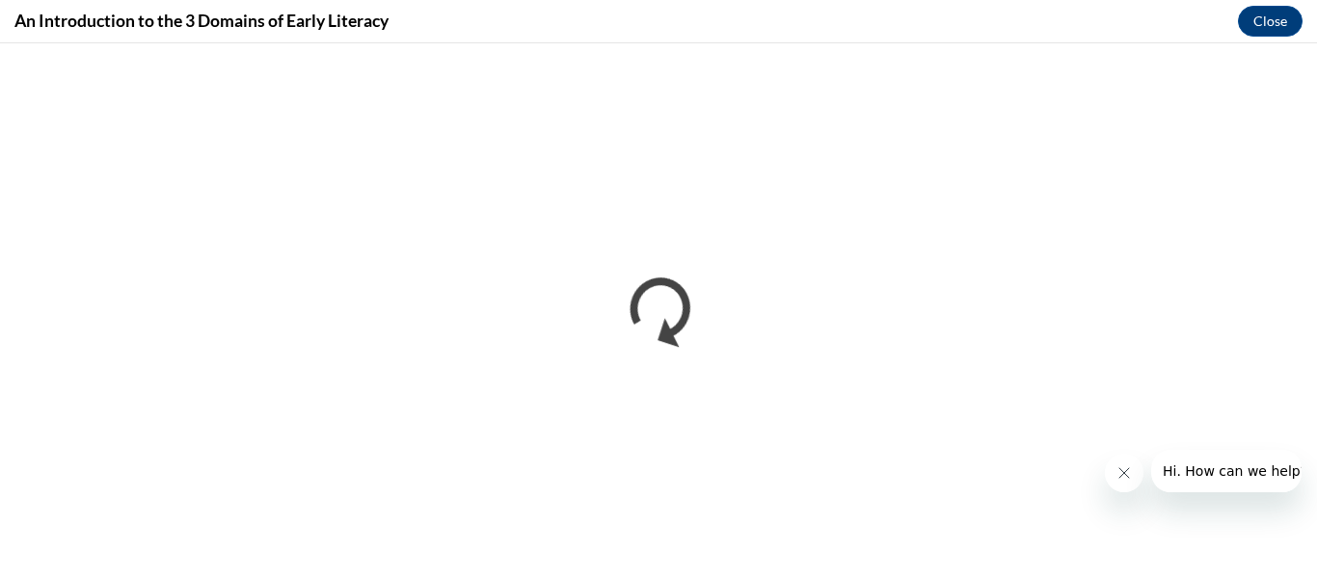
scroll to position [0, 0]
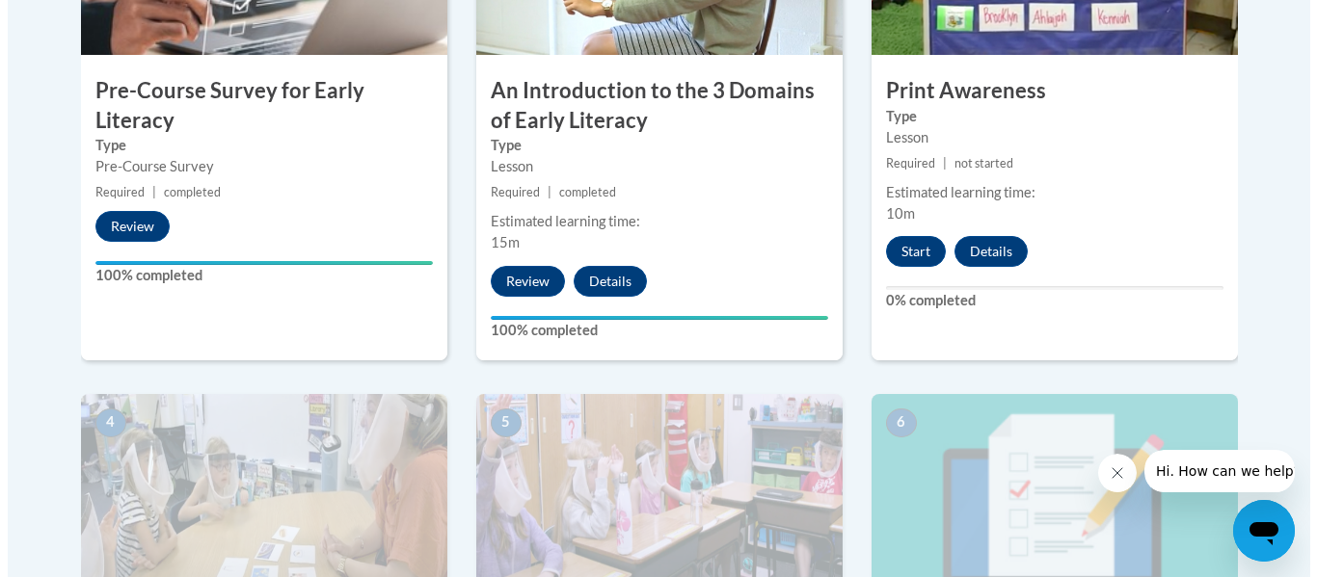
scroll to position [785, 0]
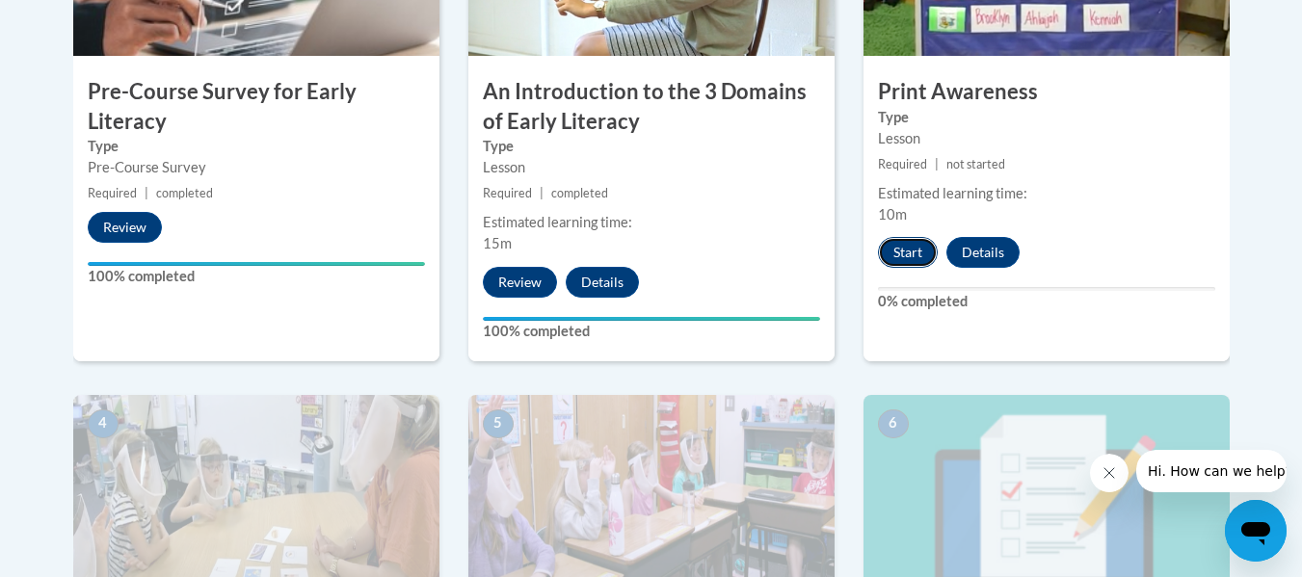
click at [897, 257] on button "Start" at bounding box center [908, 252] width 60 height 31
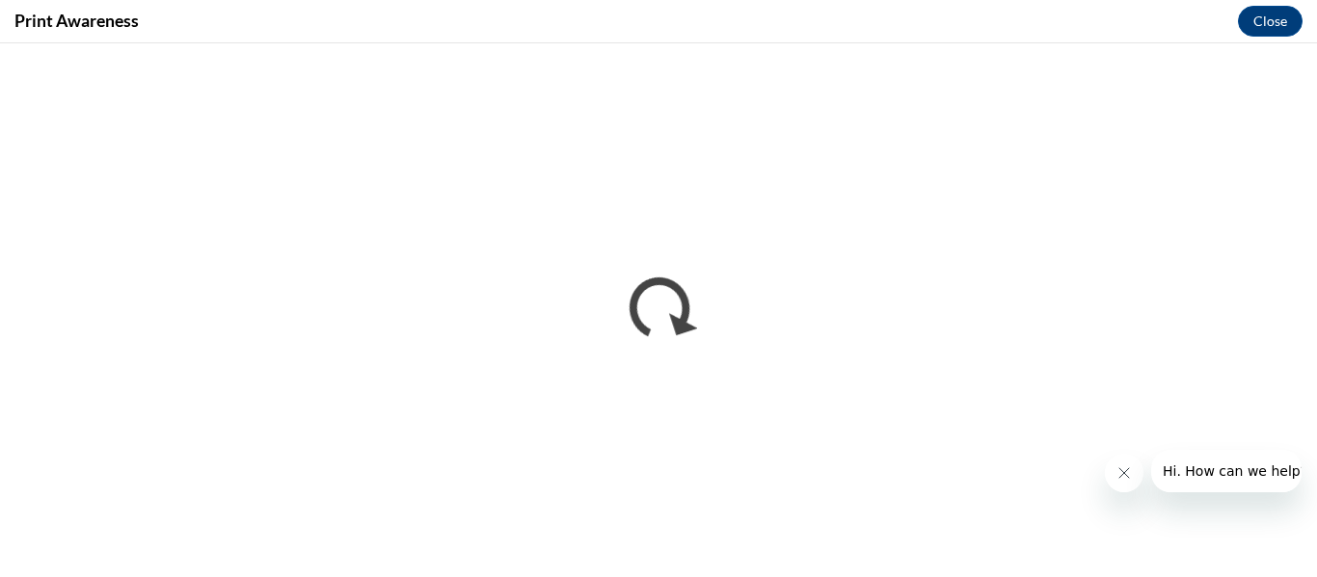
scroll to position [0, 0]
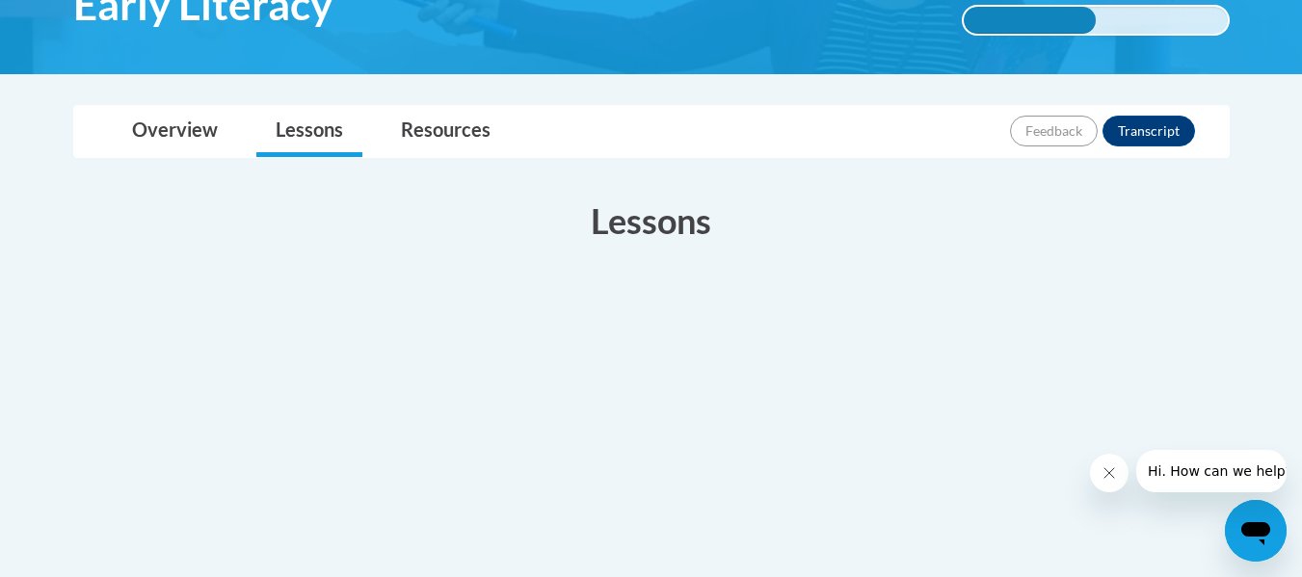
scroll to position [365, 0]
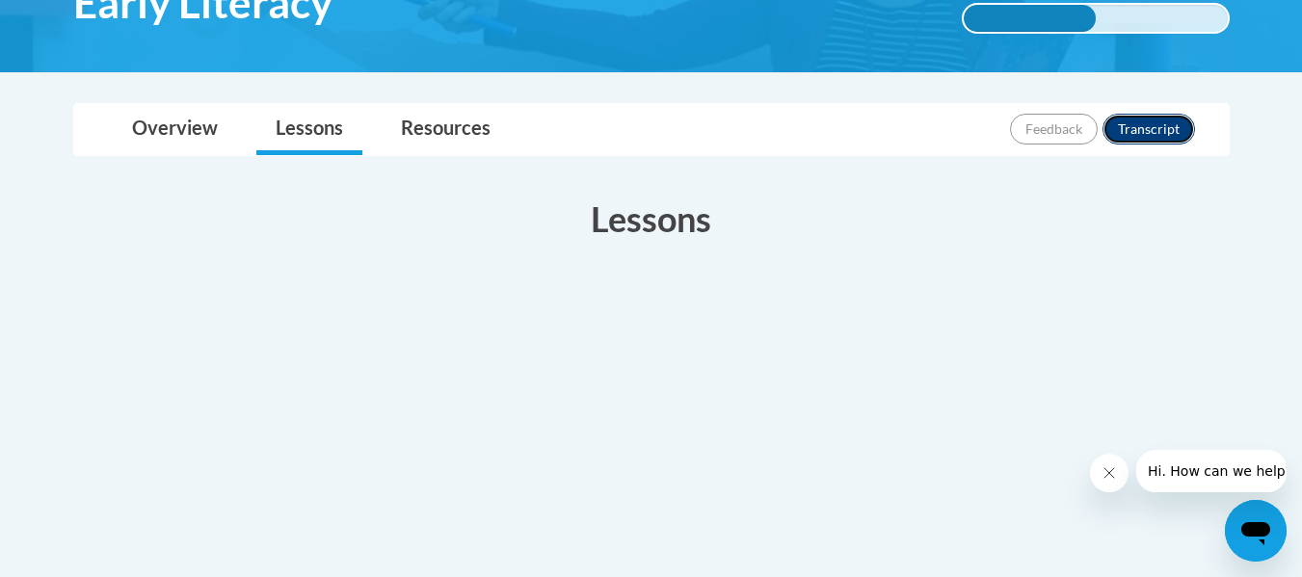
drag, startPoint x: 1123, startPoint y: 122, endPoint x: 1144, endPoint y: 141, distance: 28.0
click at [1144, 141] on button "Transcript" at bounding box center [1149, 129] width 93 height 31
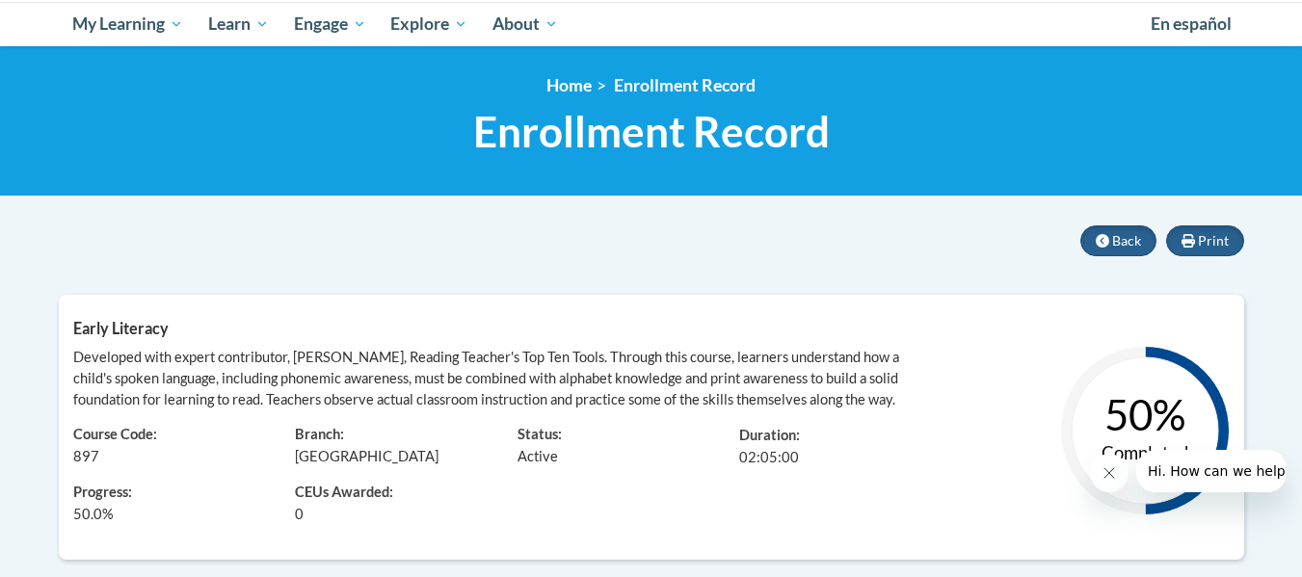
scroll to position [204, 0]
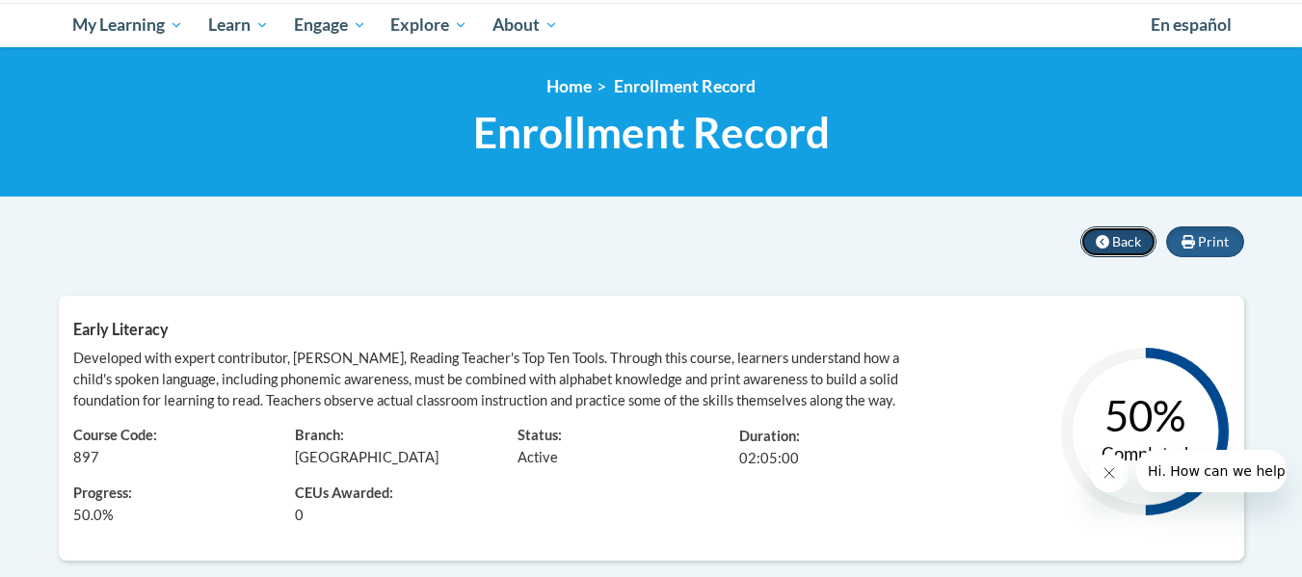
click at [1113, 234] on span "Back" at bounding box center [1126, 241] width 29 height 16
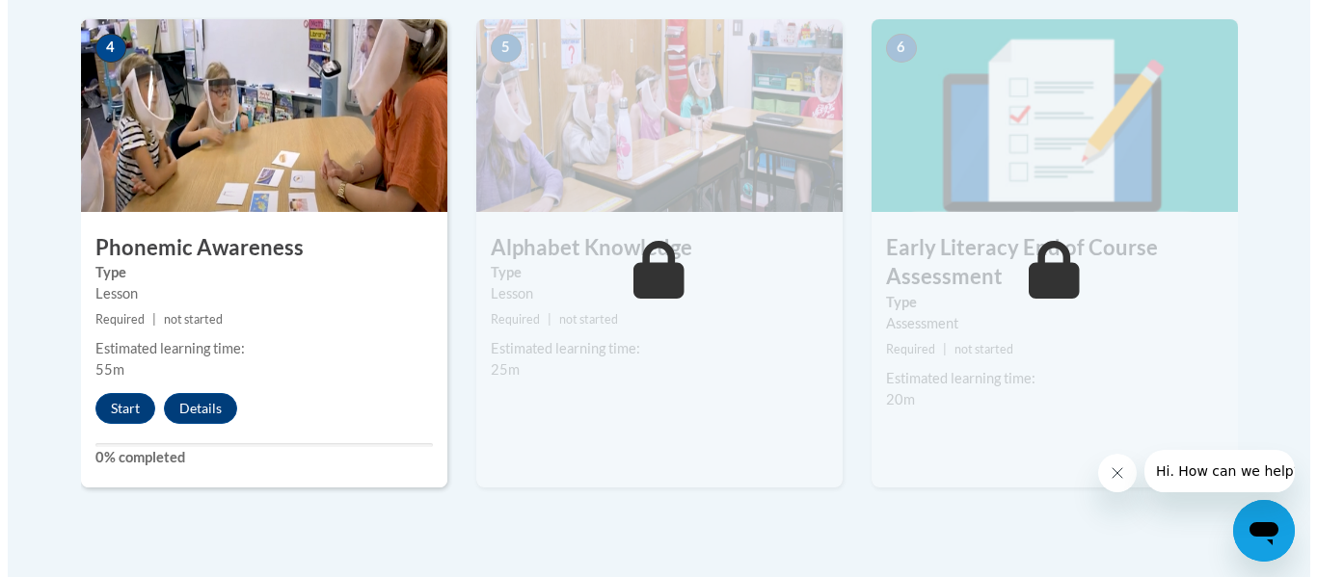
scroll to position [1162, 0]
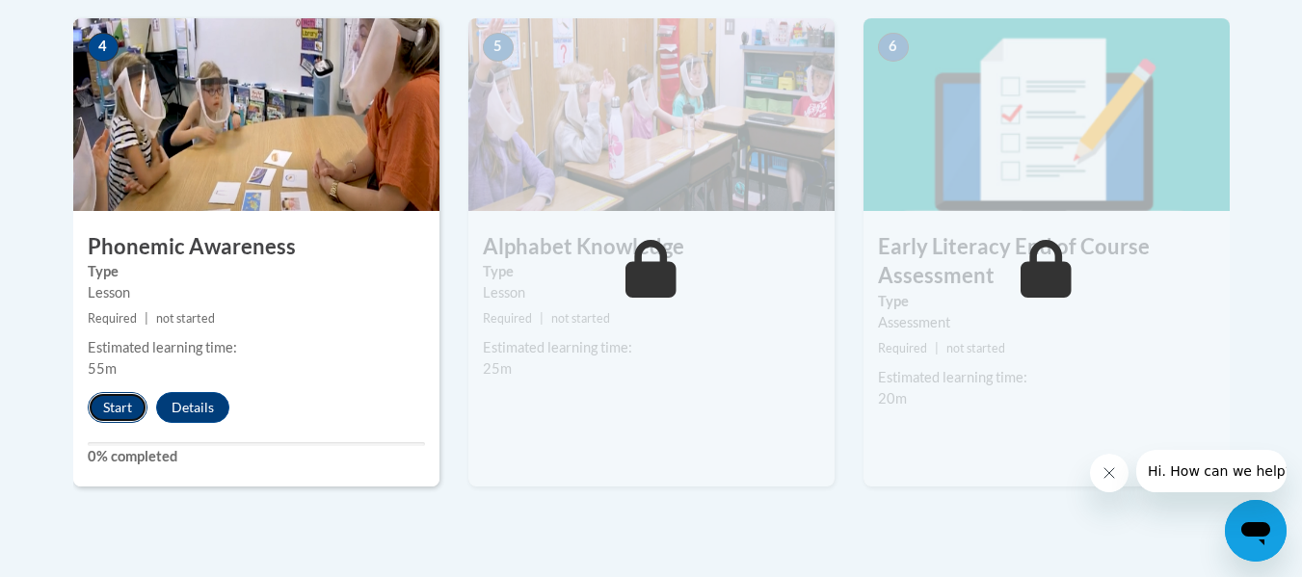
click at [113, 422] on button "Start" at bounding box center [118, 407] width 60 height 31
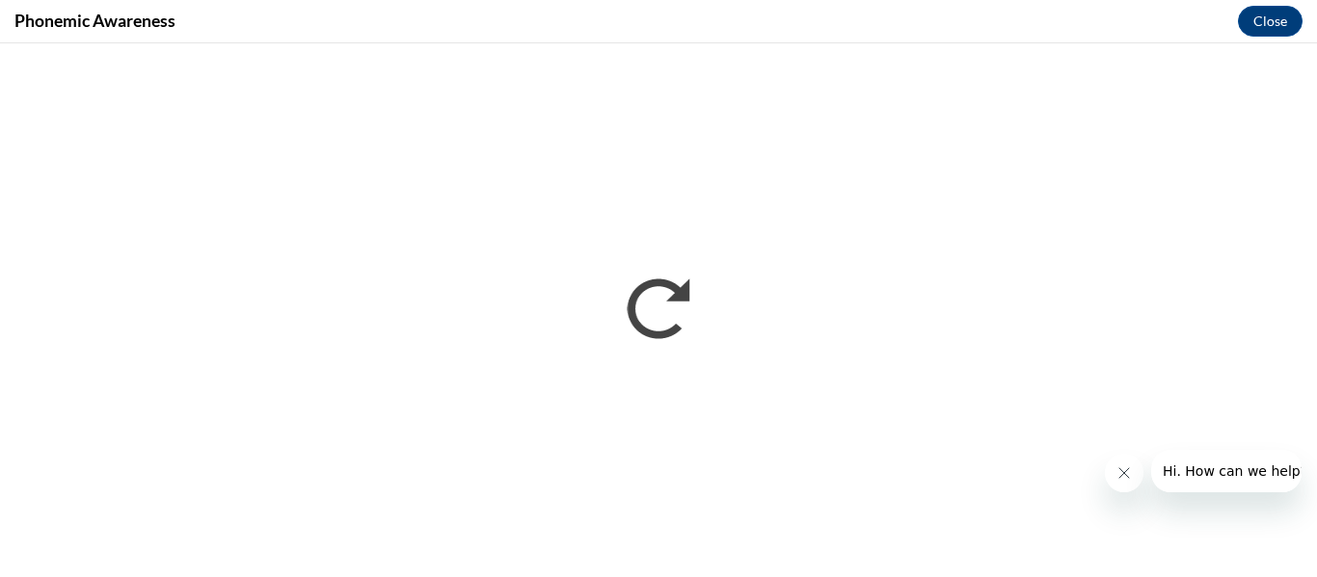
scroll to position [0, 0]
